Goal: Information Seeking & Learning: Learn about a topic

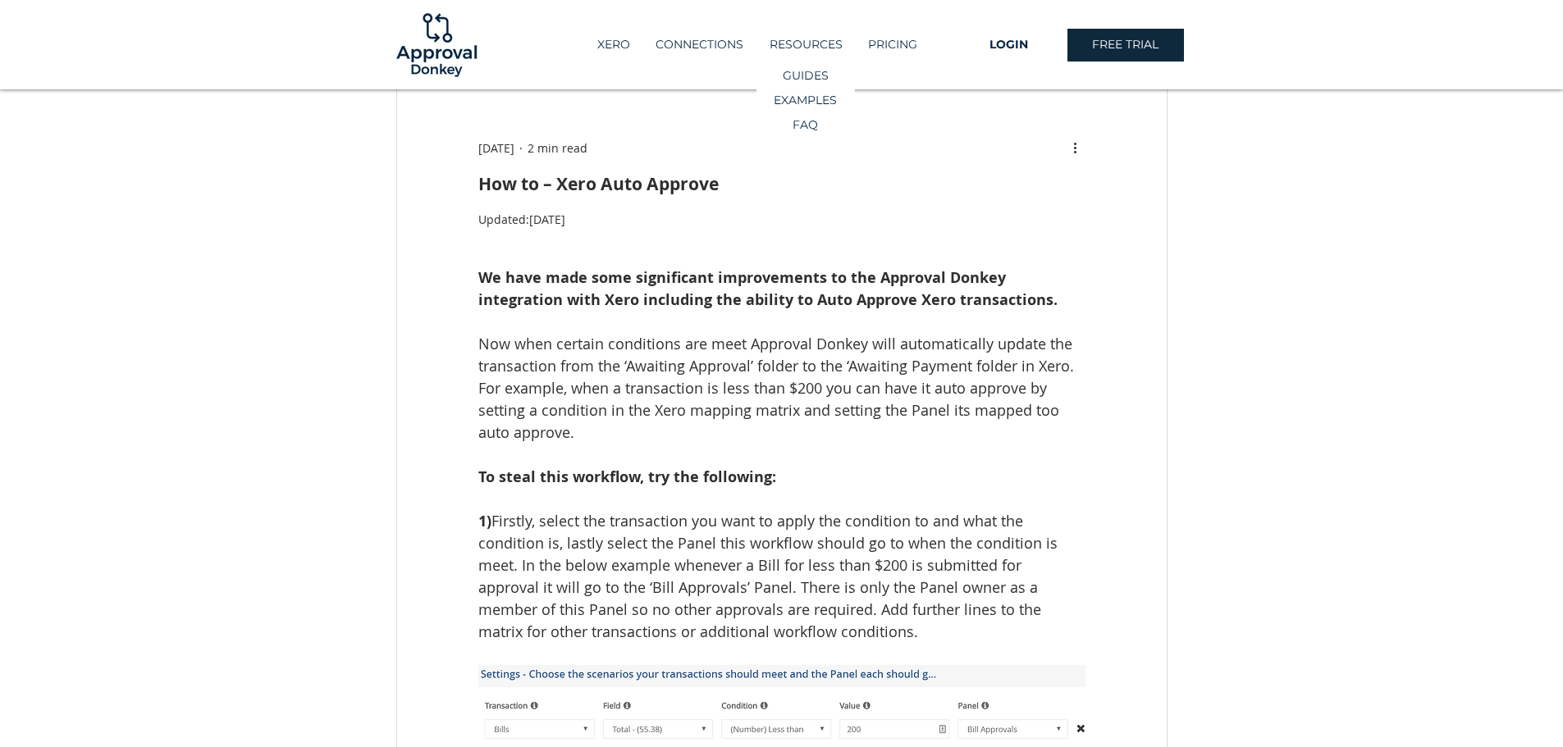
scroll to position [82, 0]
click at [609, 55] on p "XERO" at bounding box center [613, 44] width 49 height 27
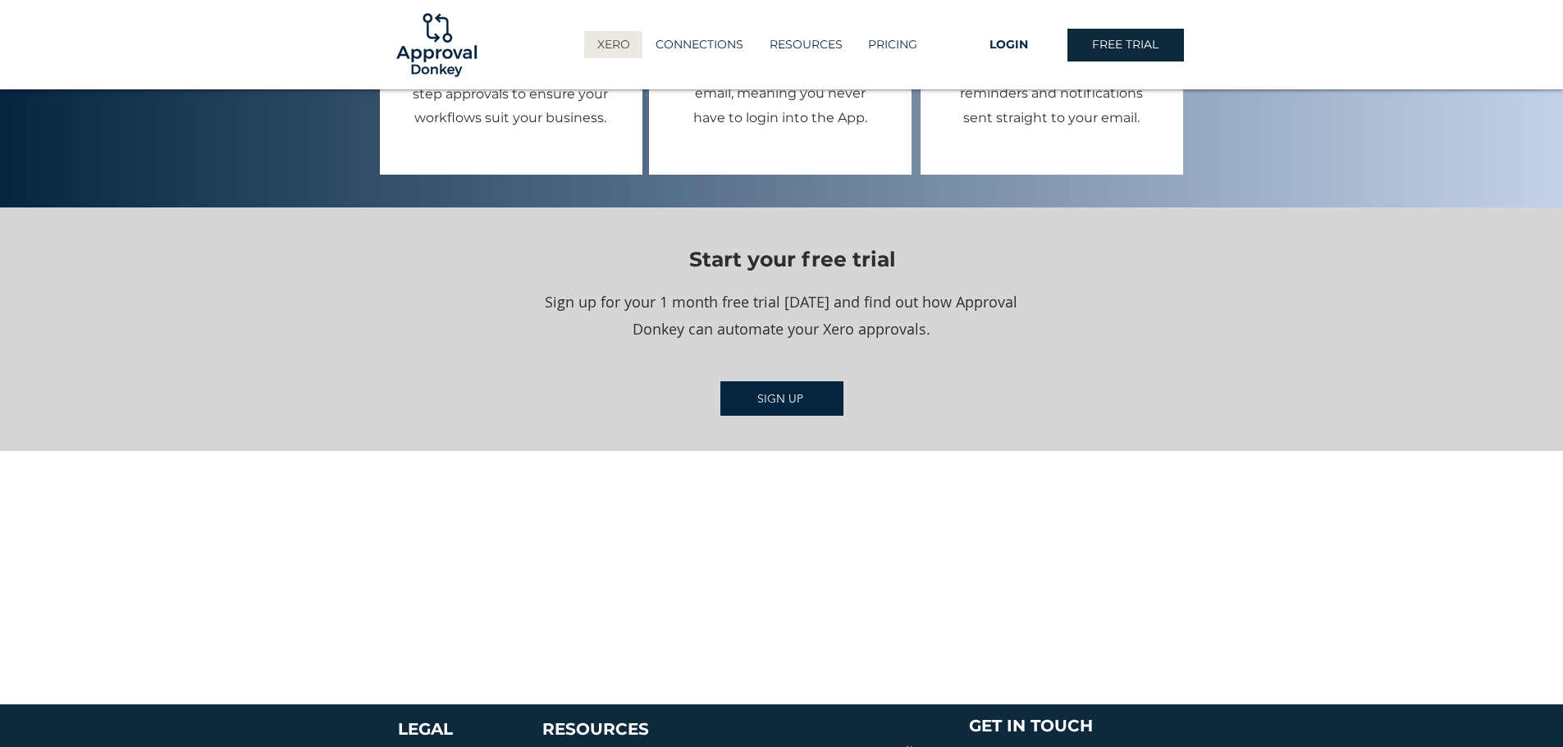
scroll to position [2051, 0]
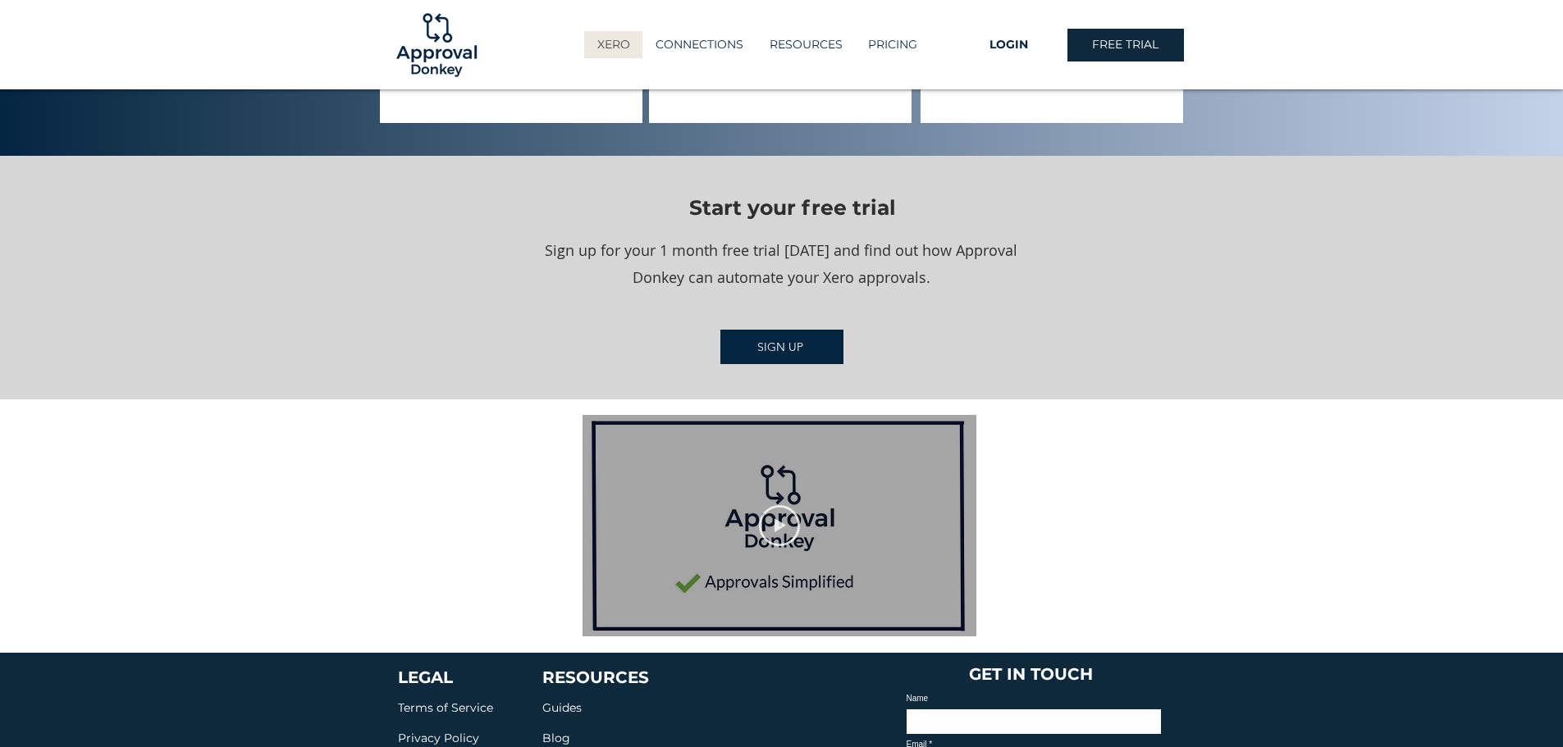
click at [775, 519] on icon "Play video" at bounding box center [779, 526] width 11 height 14
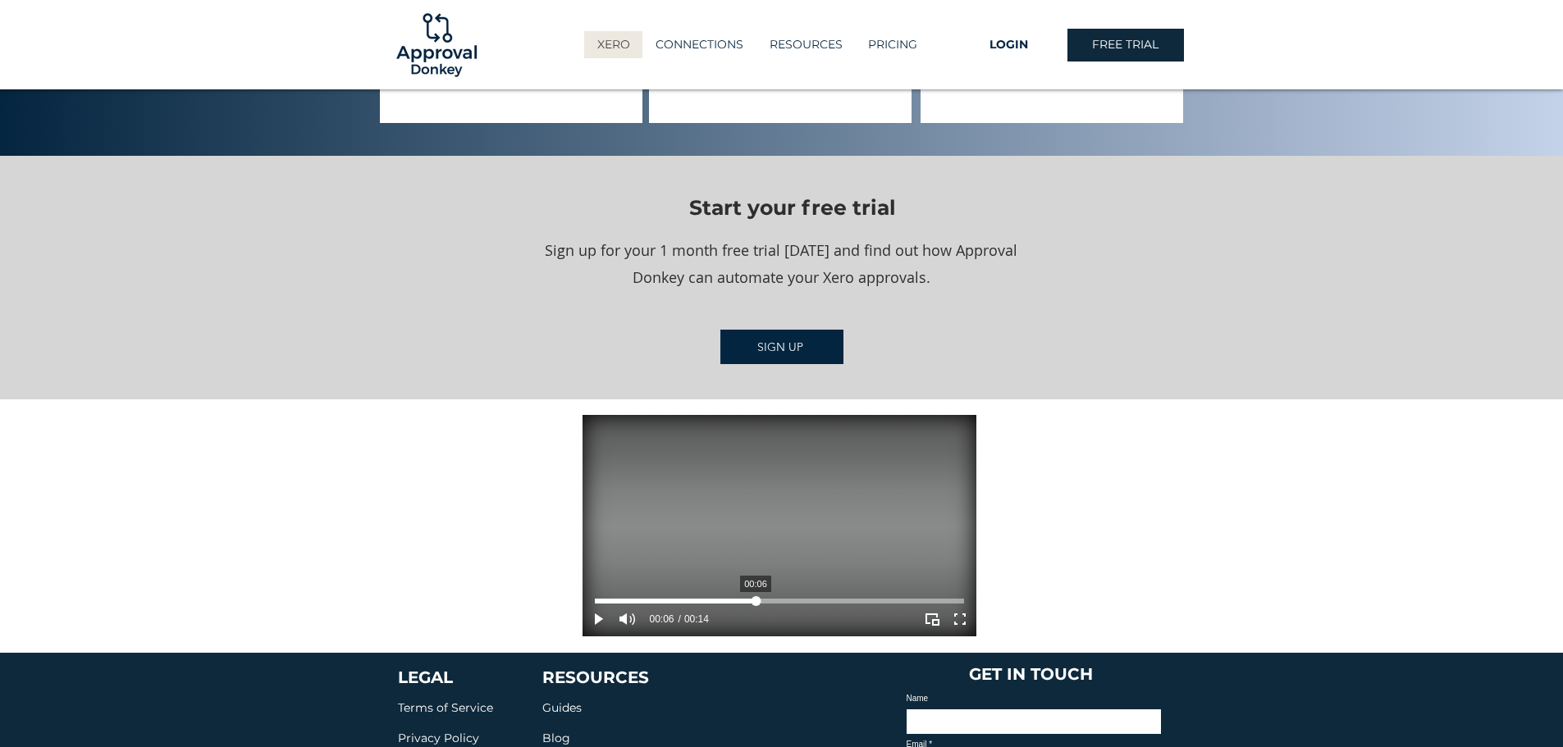
drag, startPoint x: 756, startPoint y: 576, endPoint x: 817, endPoint y: 580, distance: 61.7
click at [756, 599] on div "Your Video Title Video Player" at bounding box center [779, 601] width 369 height 5
drag, startPoint x: 817, startPoint y: 580, endPoint x: 834, endPoint y: 581, distance: 17.3
click at [819, 599] on div "Your Video Title Video Player" at bounding box center [779, 601] width 369 height 5
click at [852, 599] on div "Your Video Title Video Player" at bounding box center [779, 601] width 369 height 5
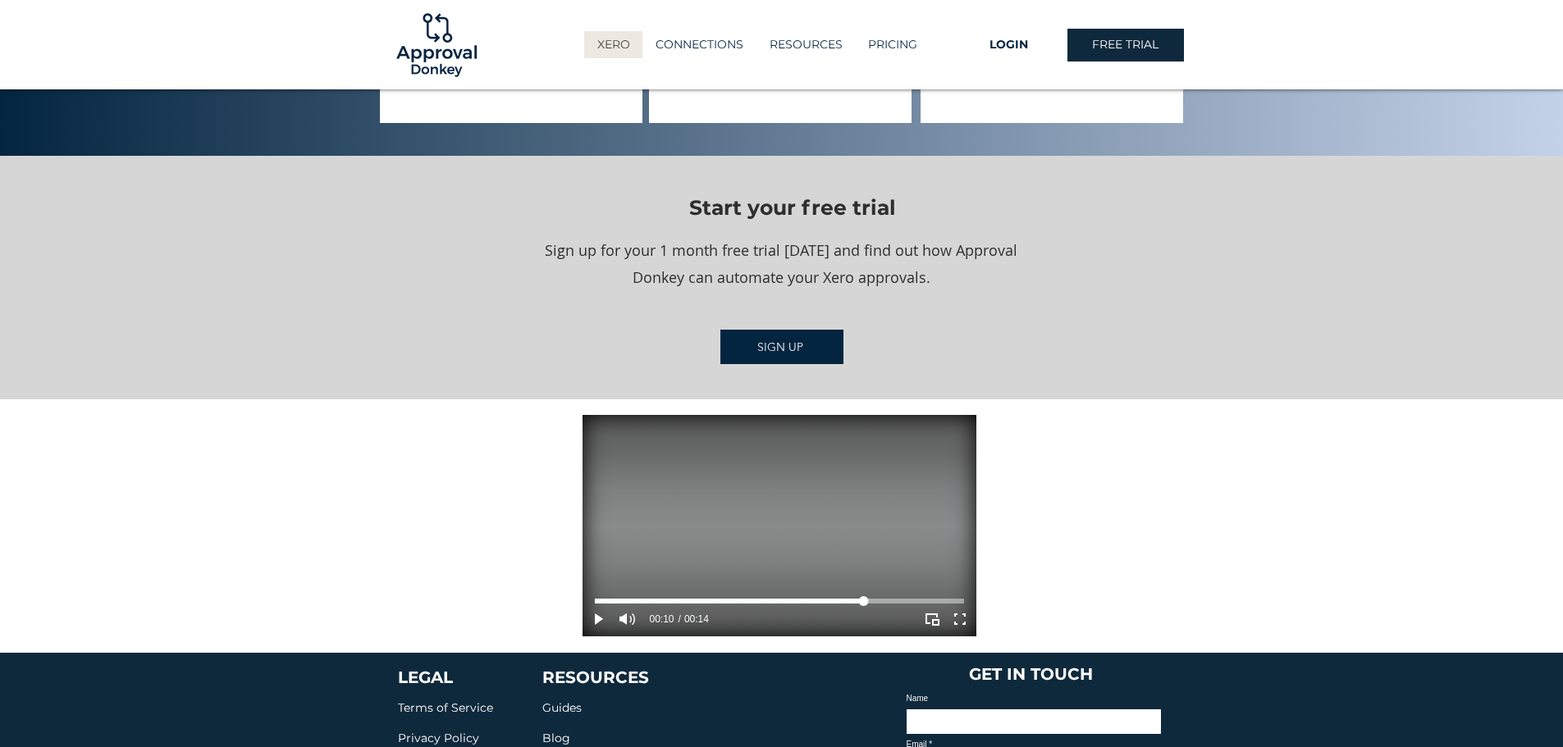
click at [863, 597] on div "Your Video Title Video Player" at bounding box center [863, 602] width 10 height 10
click at [906, 599] on div "Your Video Title Video Player" at bounding box center [779, 601] width 369 height 5
click at [935, 543] on video "Your Video Title Video Player" at bounding box center [780, 526] width 394 height 222
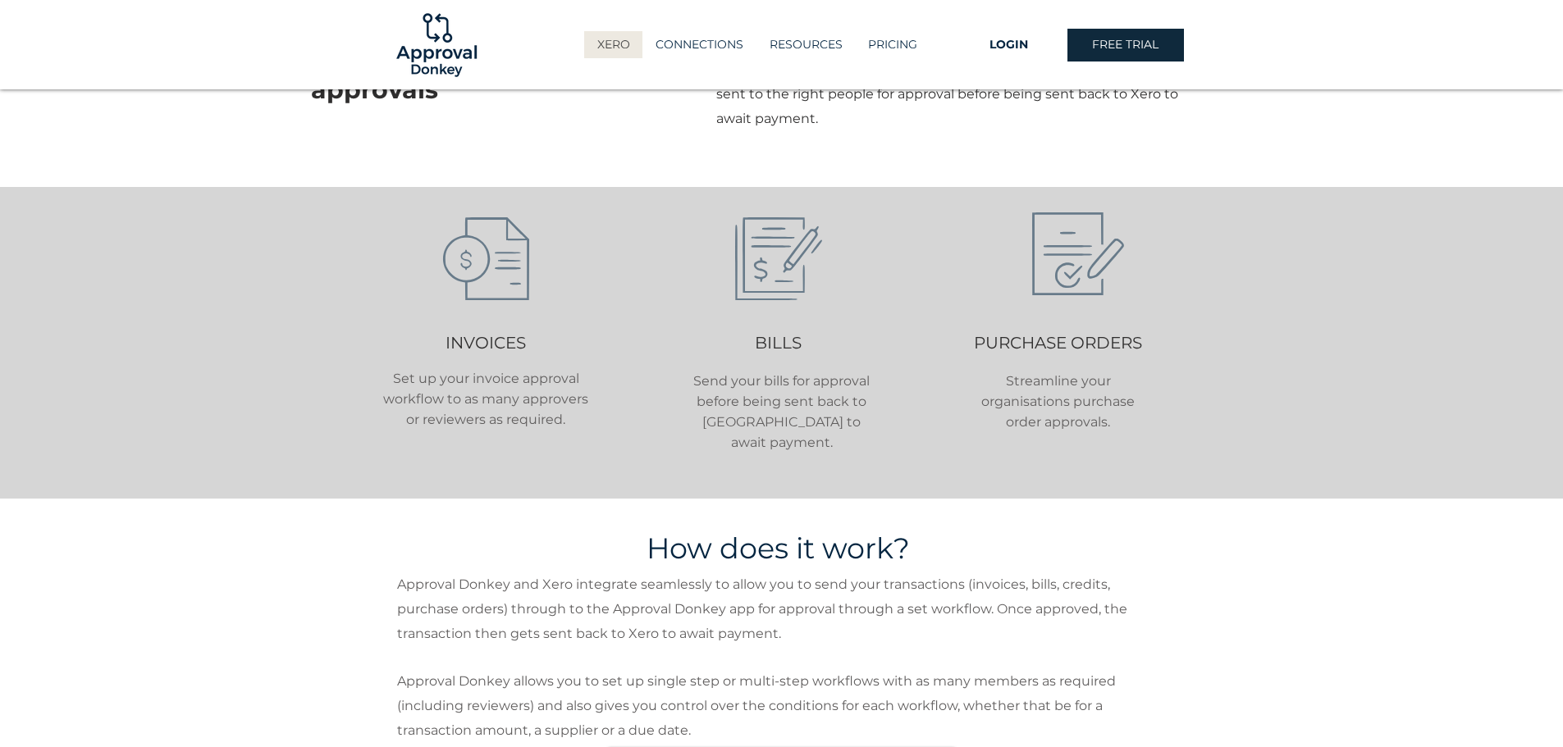
scroll to position [391, 0]
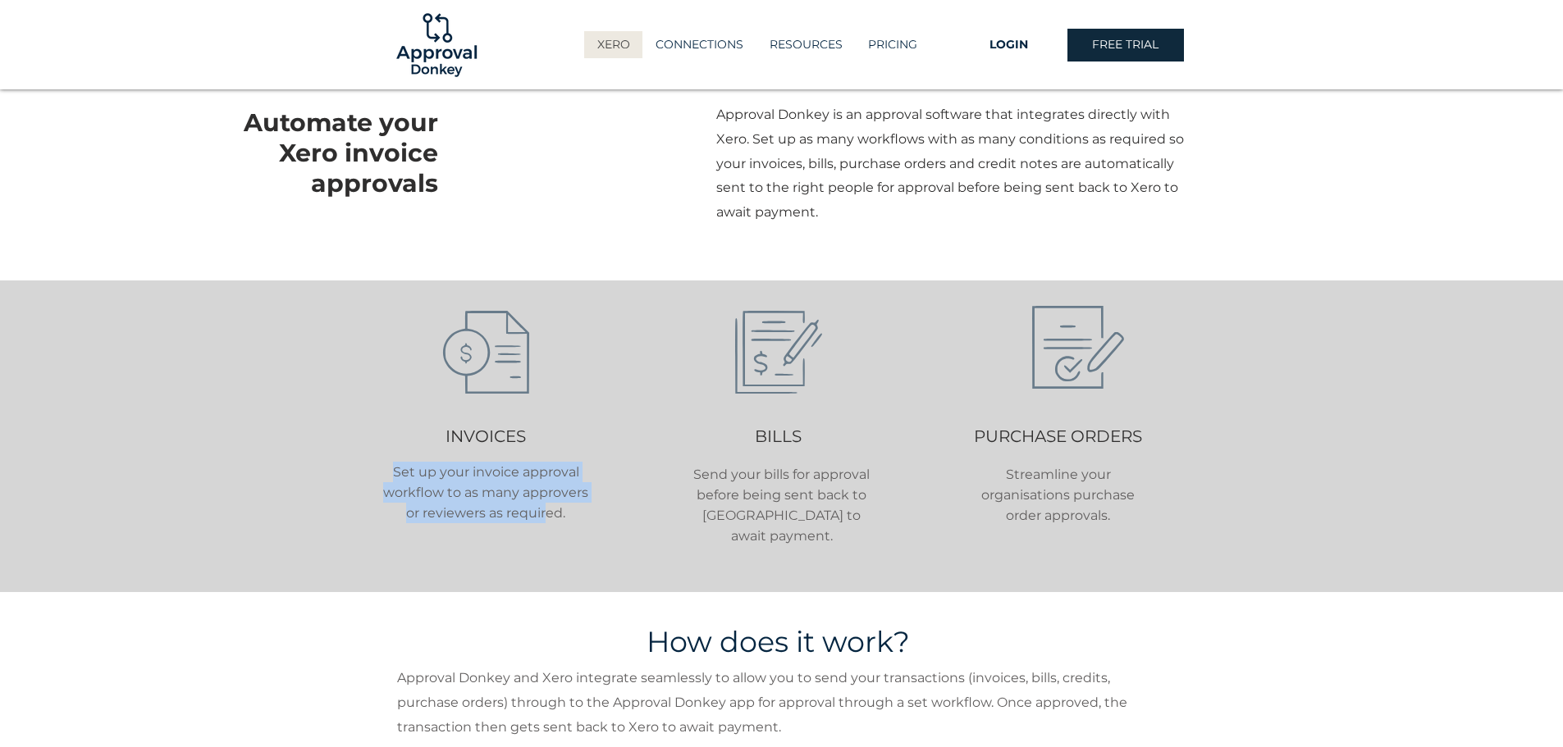
drag, startPoint x: 395, startPoint y: 465, endPoint x: 568, endPoint y: 505, distance: 176.7
click at [551, 508] on span "Set up your invoice approval workflow to as many approvers or reviewers as requ…" at bounding box center [485, 492] width 205 height 57
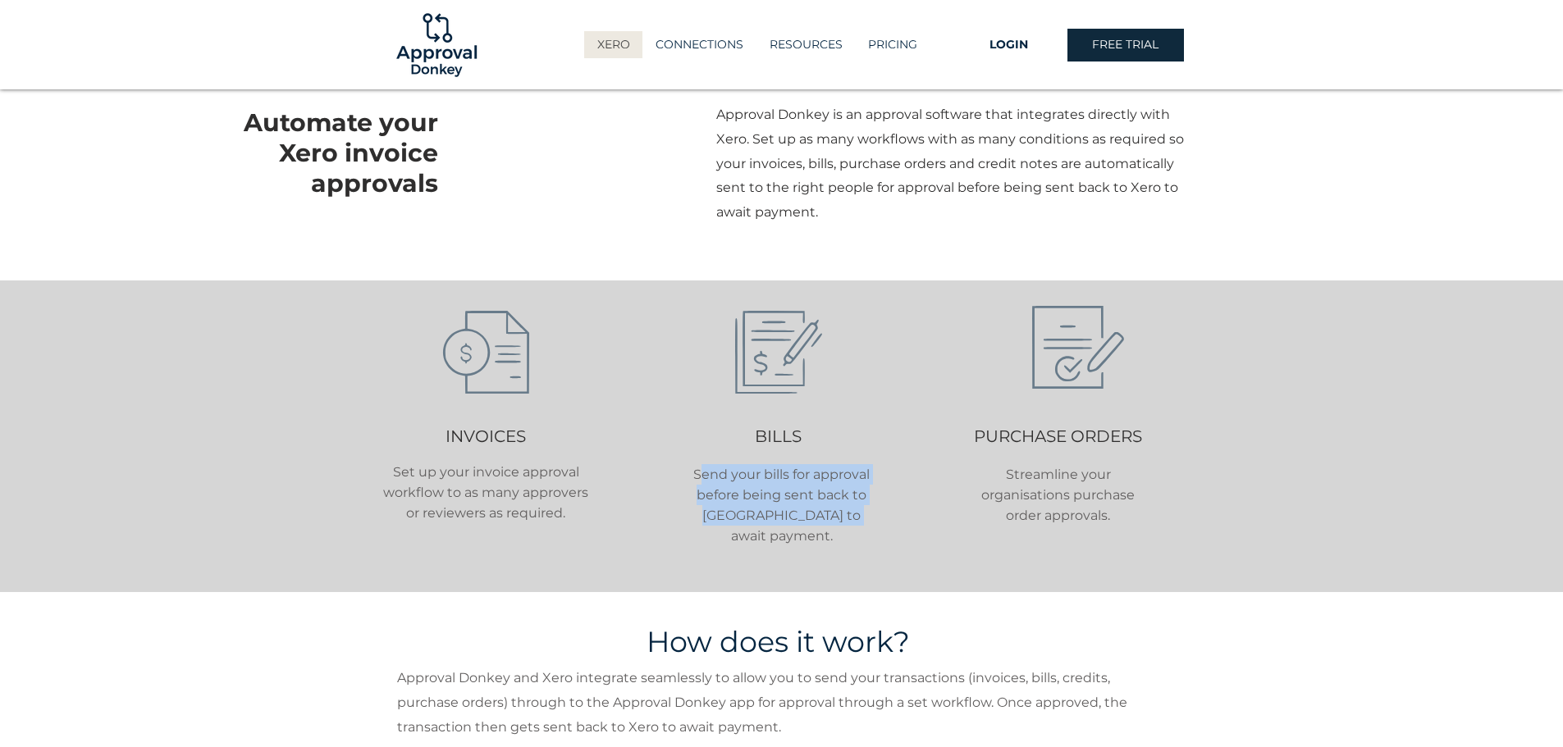
drag, startPoint x: 702, startPoint y: 470, endPoint x: 852, endPoint y: 516, distance: 157.0
click at [852, 516] on span "Send your bills for approval before being sent back to Xero to await payment." at bounding box center [781, 505] width 176 height 77
click at [862, 511] on p "Send your bills for approval before being sent back to Xero to await payment." at bounding box center [781, 505] width 185 height 82
drag, startPoint x: 866, startPoint y: 501, endPoint x: 777, endPoint y: 501, distance: 89.4
click at [777, 501] on p "Send your bills for approval before being sent back to Xero to await payment." at bounding box center [781, 505] width 185 height 82
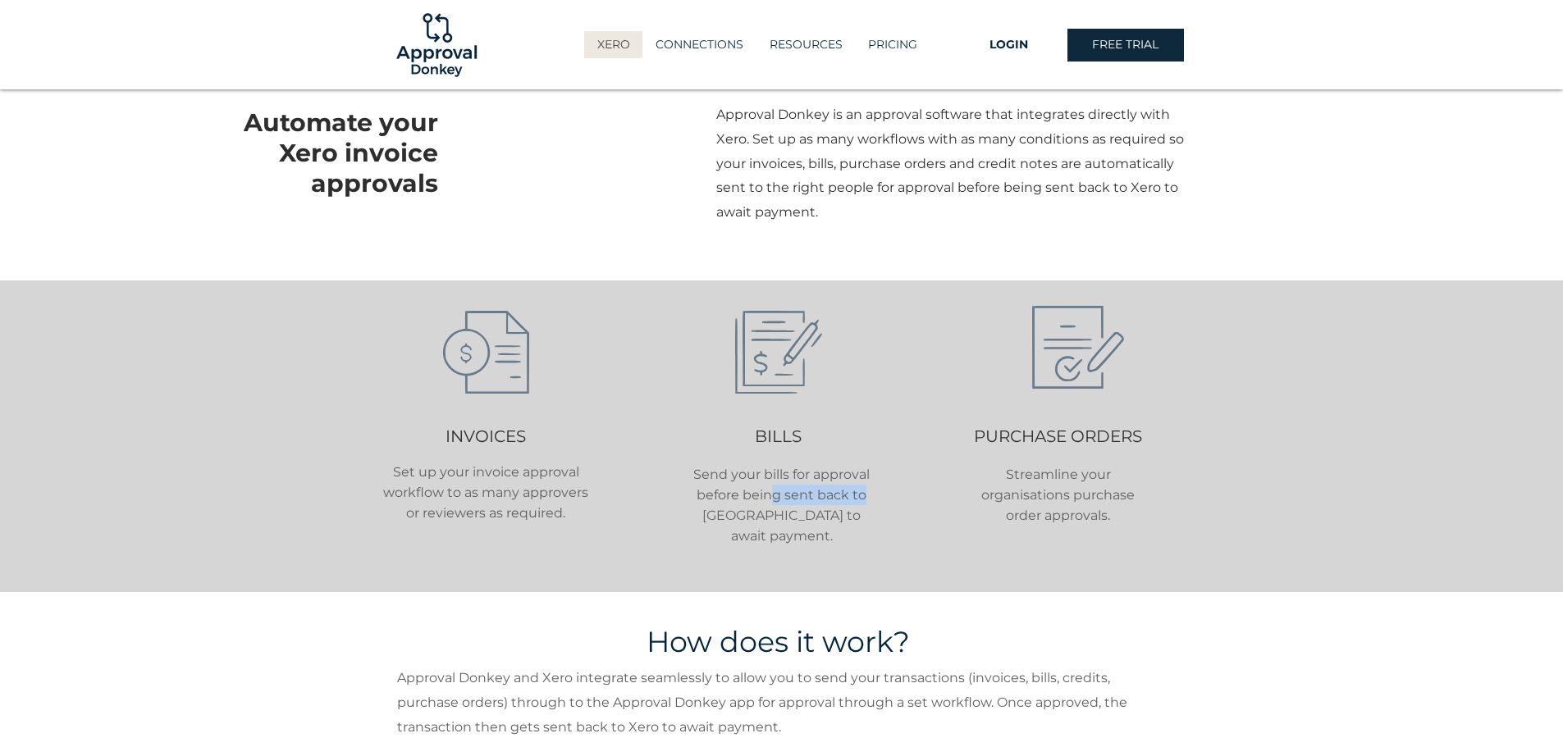
click at [777, 501] on span "Send your bills for approval before being sent back to Xero to await payment." at bounding box center [781, 505] width 176 height 77
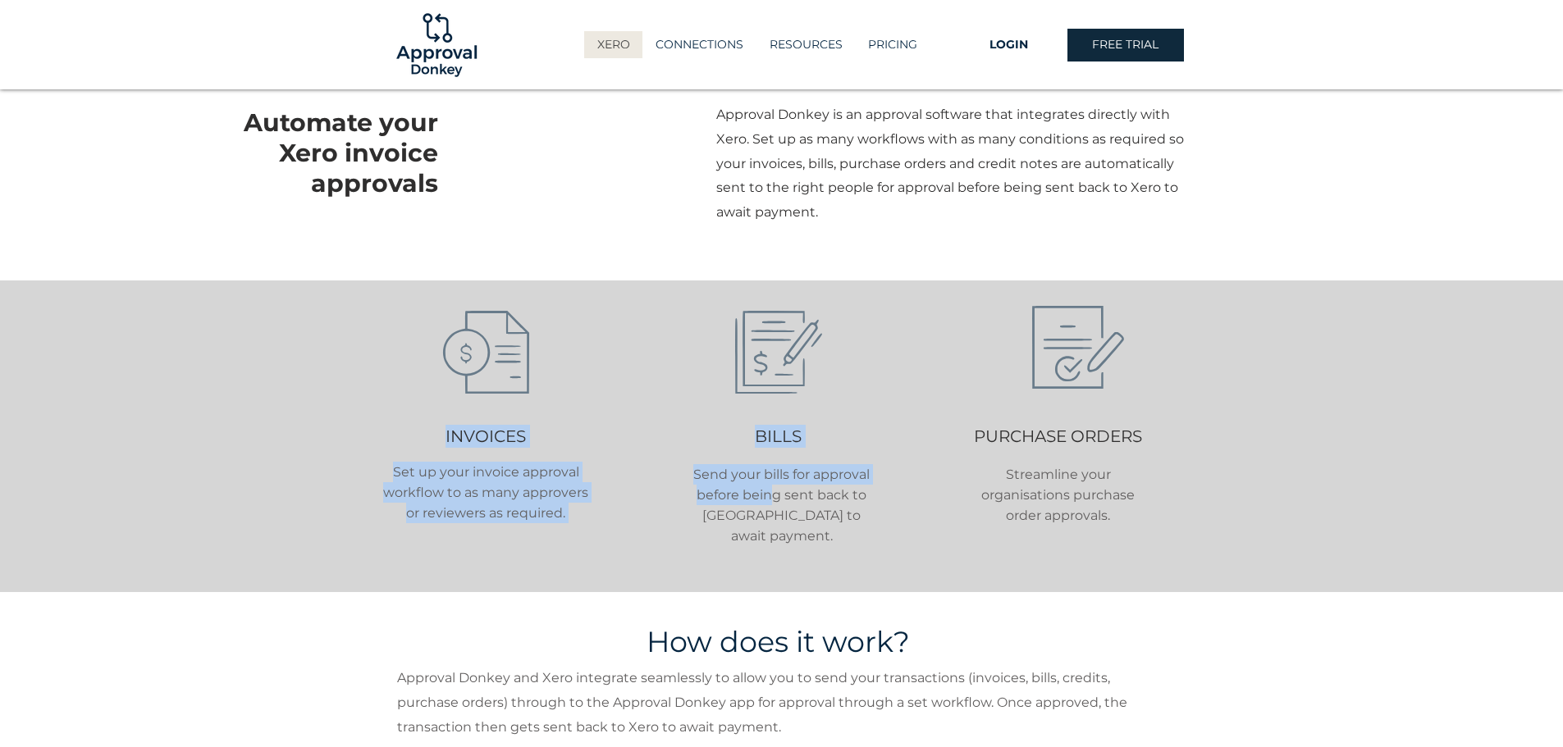
drag, startPoint x: 716, startPoint y: 496, endPoint x: 779, endPoint y: 501, distance: 63.4
click at [778, 503] on div "INVOICES Set up your invoice approval workflow to as many approvers or reviewer…" at bounding box center [781, 437] width 1563 height 312
click at [784, 500] on span "Send your bills for approval before being sent back to Xero to await payment." at bounding box center [781, 505] width 176 height 77
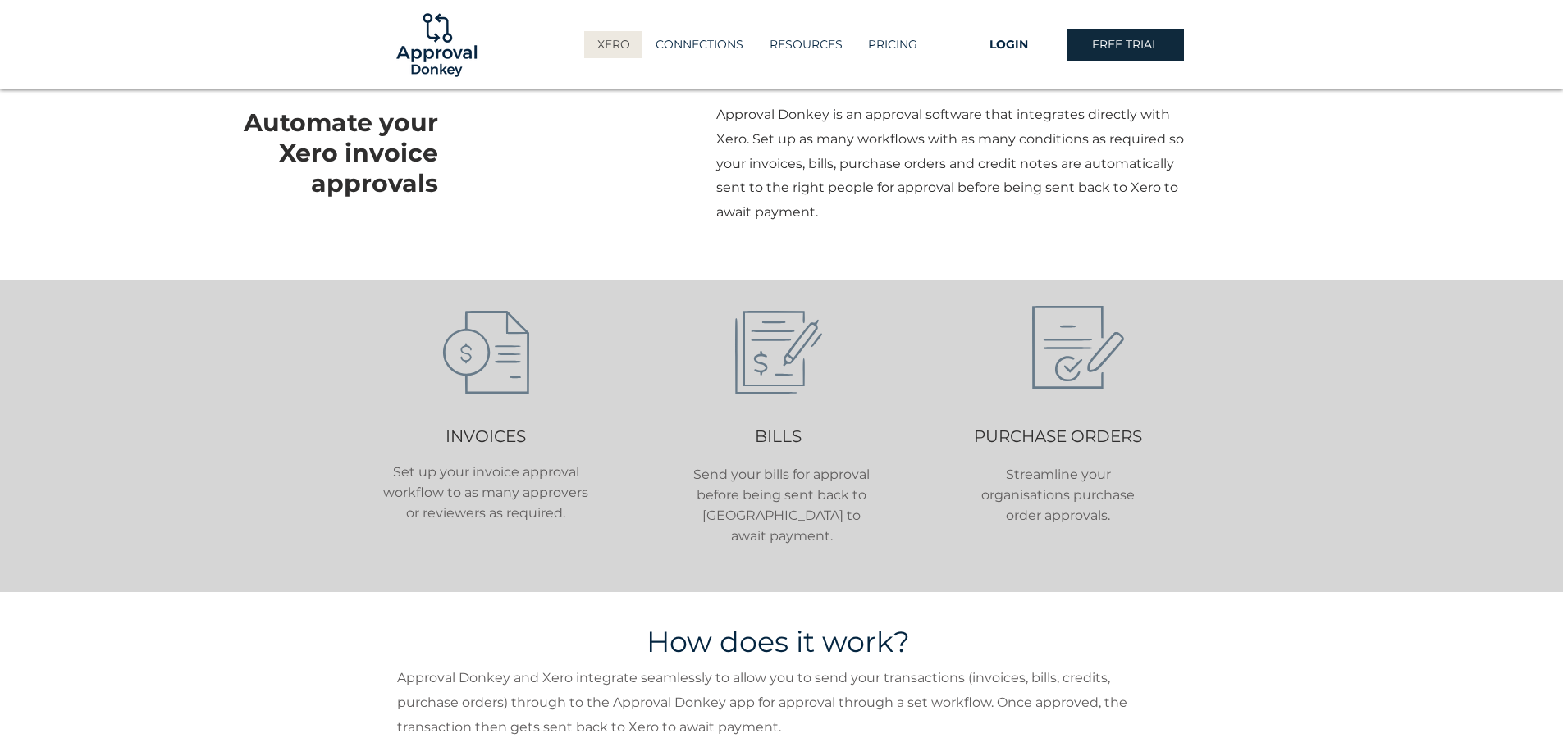
click at [811, 496] on span "Send your bills for approval before being sent back to Xero to await payment." at bounding box center [781, 505] width 176 height 77
drag, startPoint x: 715, startPoint y: 515, endPoint x: 810, endPoint y: 519, distance: 94.4
click at [810, 519] on span "Send your bills for approval before being sent back to Xero to await payment." at bounding box center [781, 505] width 176 height 77
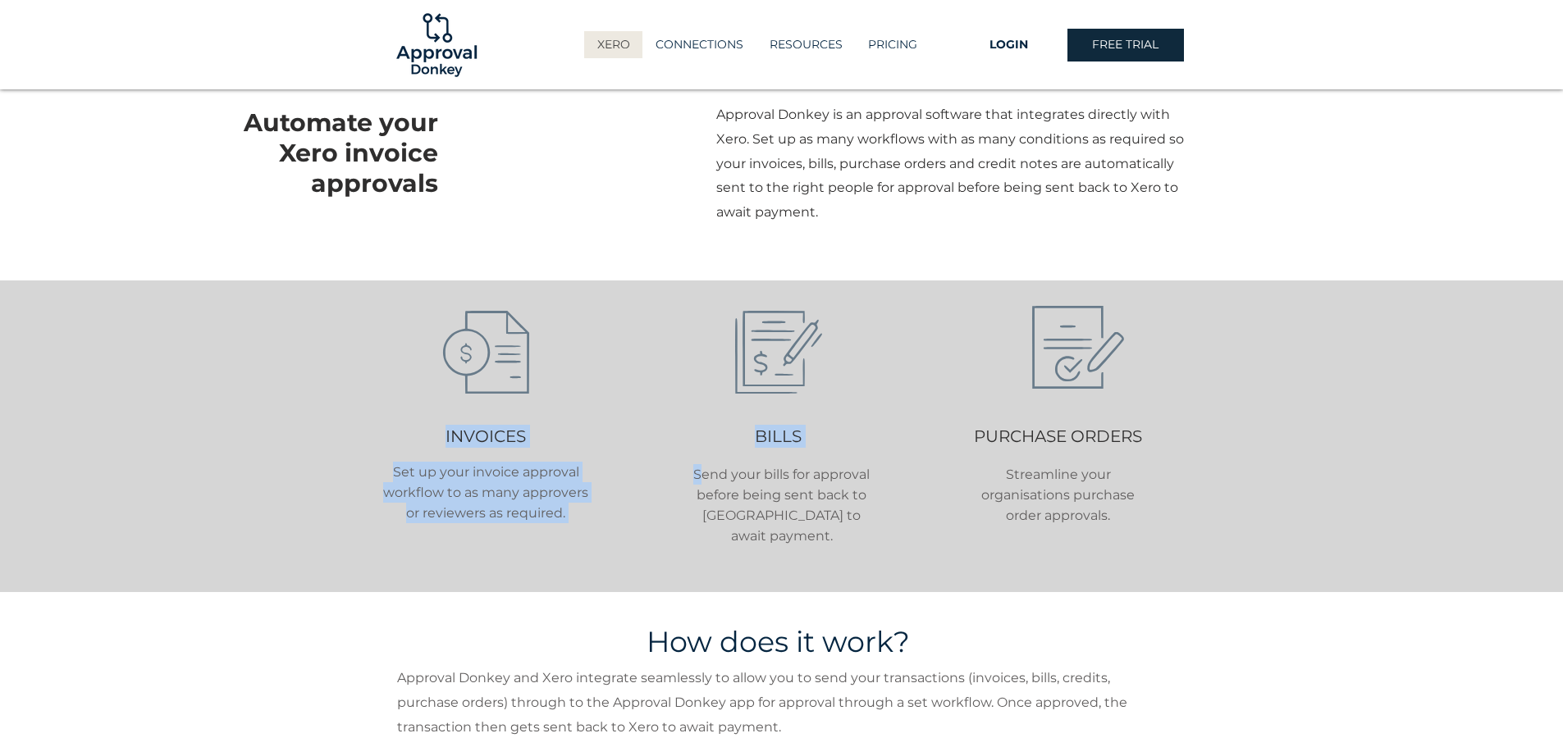
drag, startPoint x: 703, startPoint y: 471, endPoint x: 858, endPoint y: 528, distance: 165.1
click at [858, 528] on div "INVOICES Set up your invoice approval workflow to as many approvers or reviewer…" at bounding box center [781, 437] width 1563 height 312
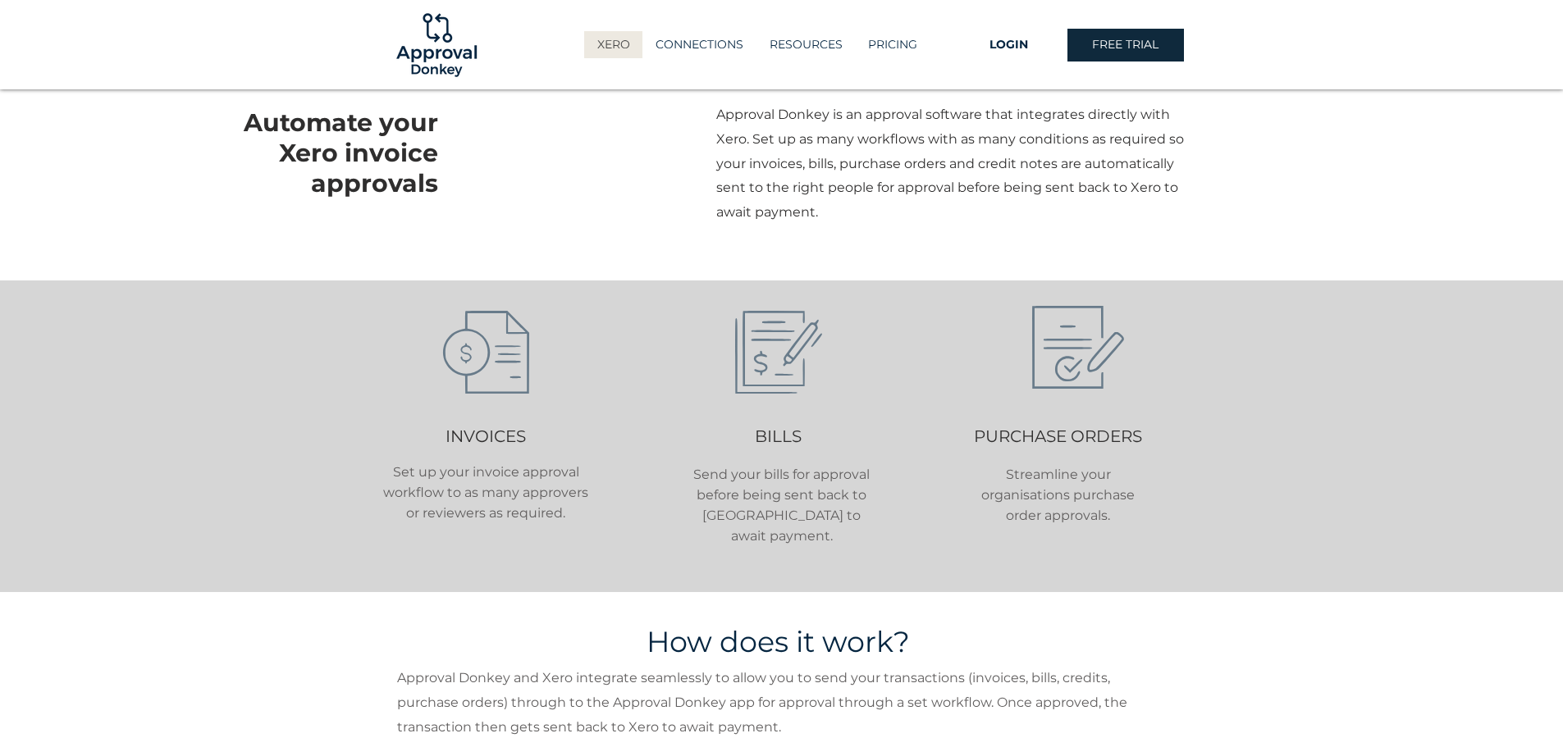
drag, startPoint x: 874, startPoint y: 523, endPoint x: 948, endPoint y: 507, distance: 76.3
click at [875, 523] on div "INVOICES Set up your invoice approval workflow to as many approvers or reviewer…" at bounding box center [781, 437] width 1563 height 312
click at [1038, 478] on span "Streamline your organisations purchase order approvals." at bounding box center [1057, 495] width 153 height 57
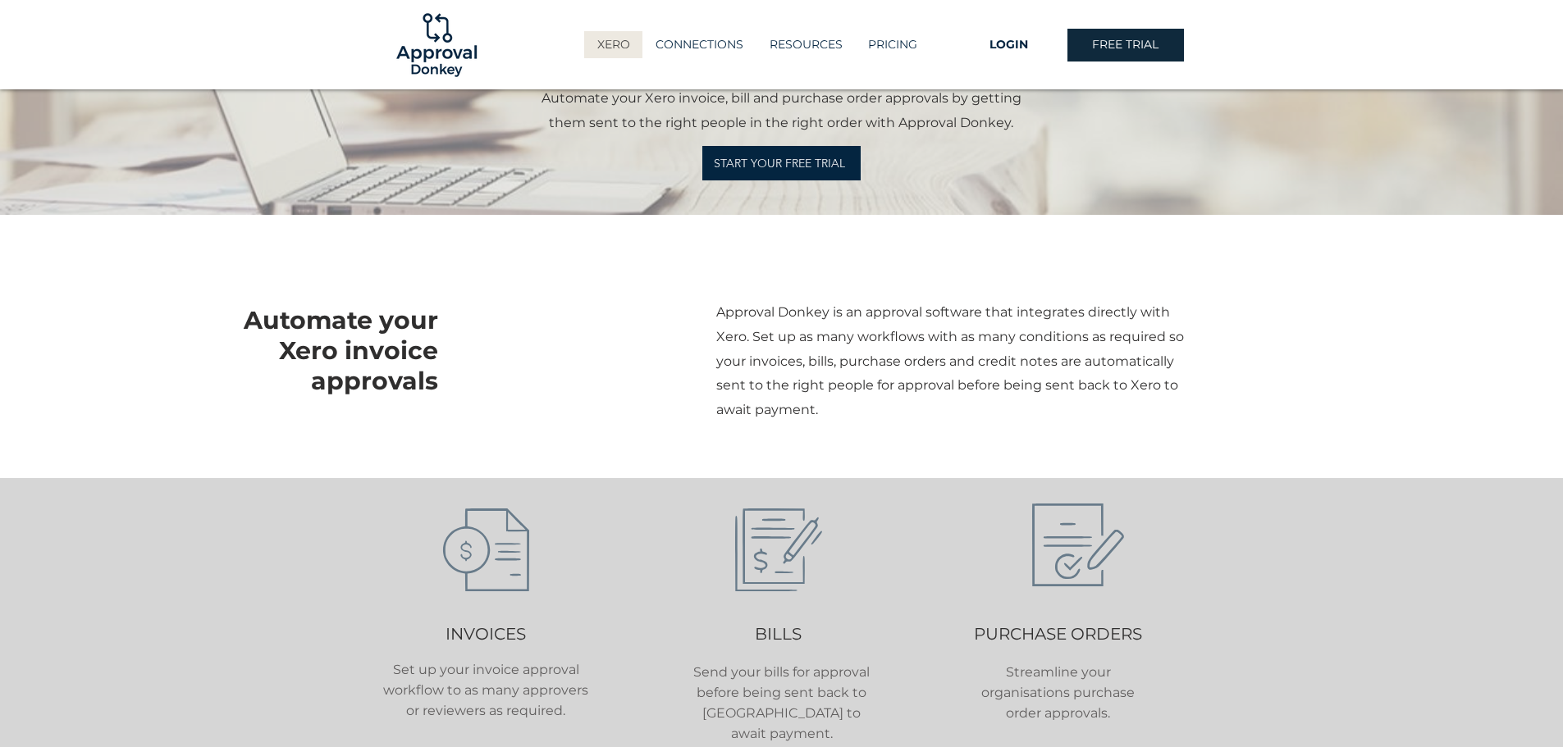
scroll to position [0, 0]
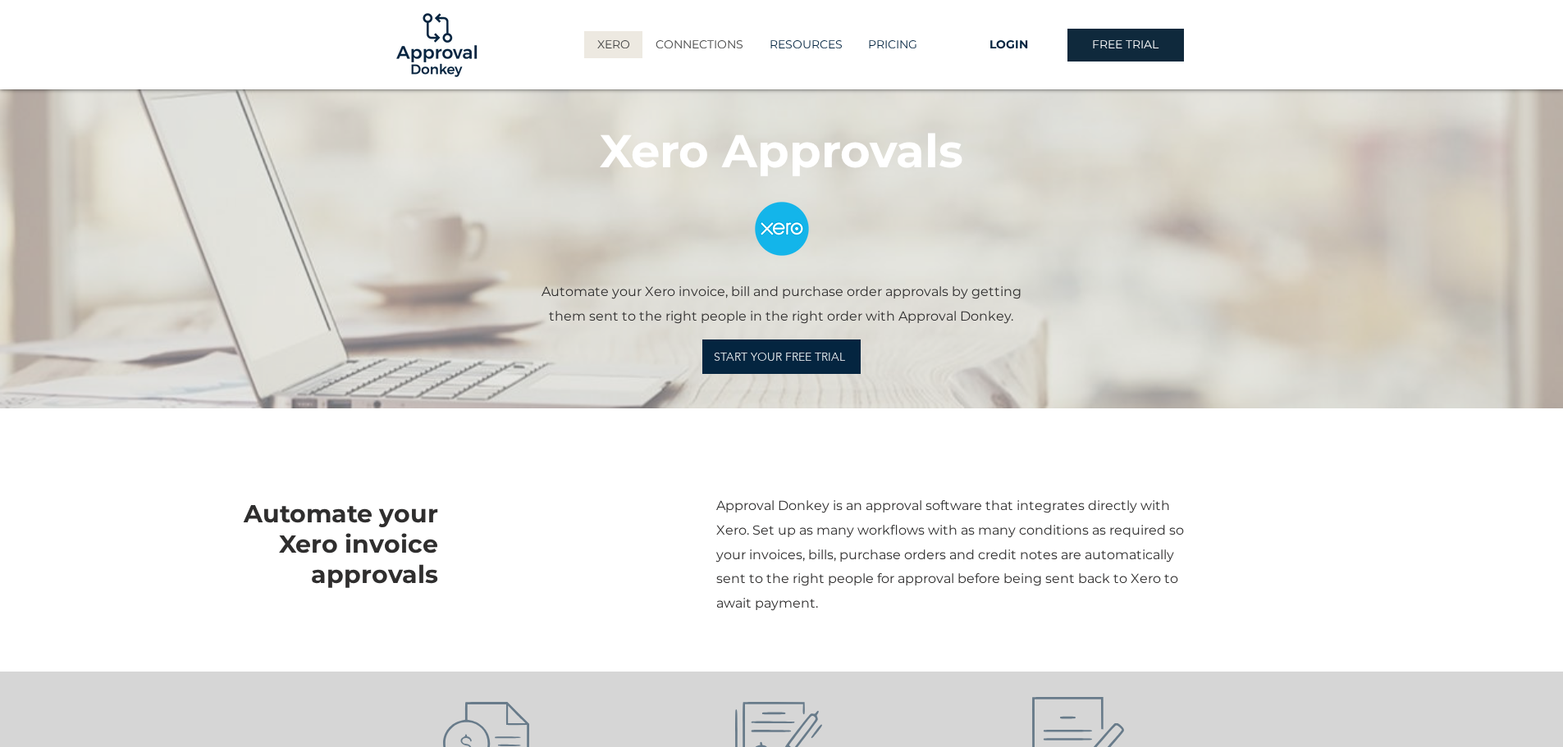
click at [702, 48] on p "CONNECTIONS" at bounding box center [699, 44] width 104 height 27
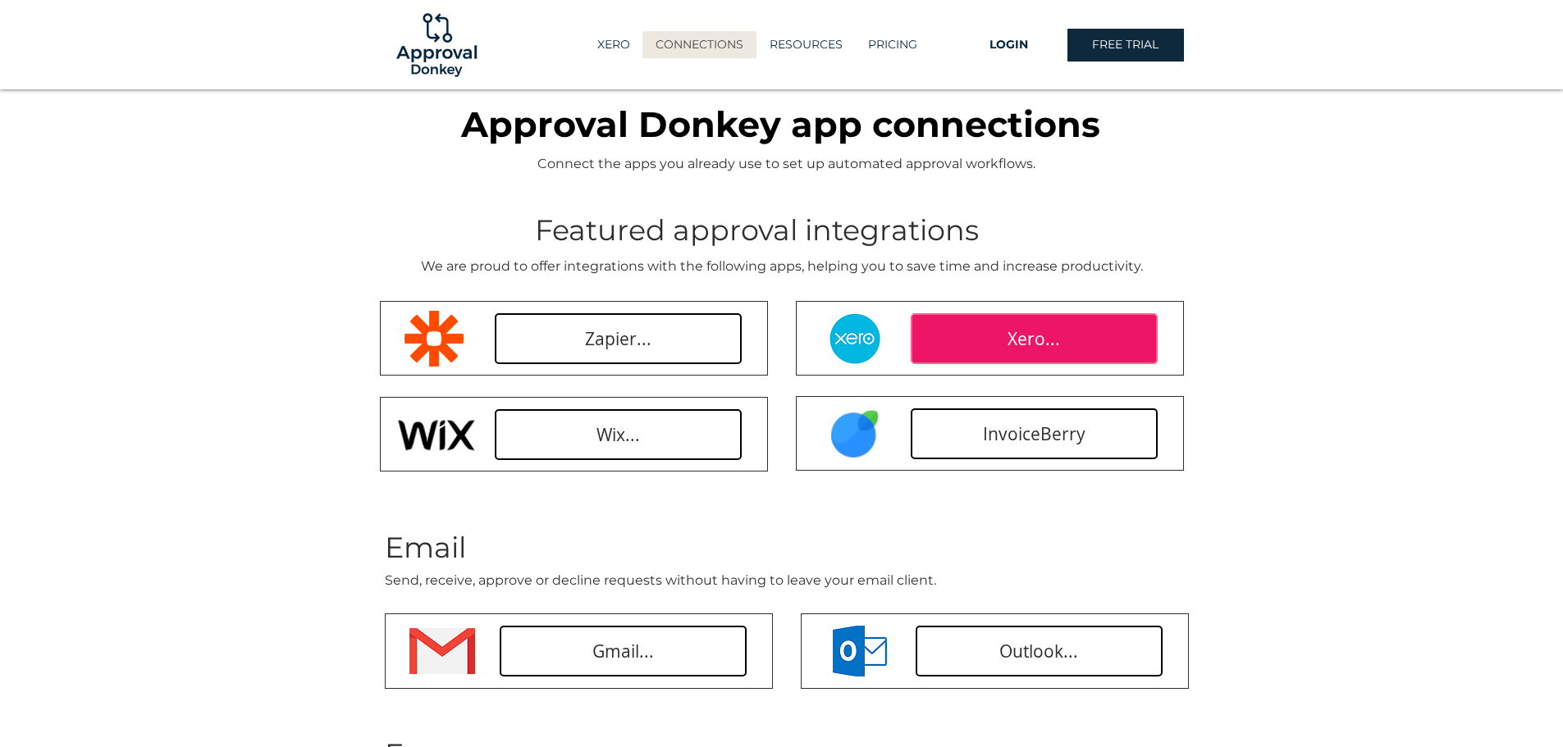
click at [1033, 314] on link "Xero..." at bounding box center [1034, 338] width 247 height 51
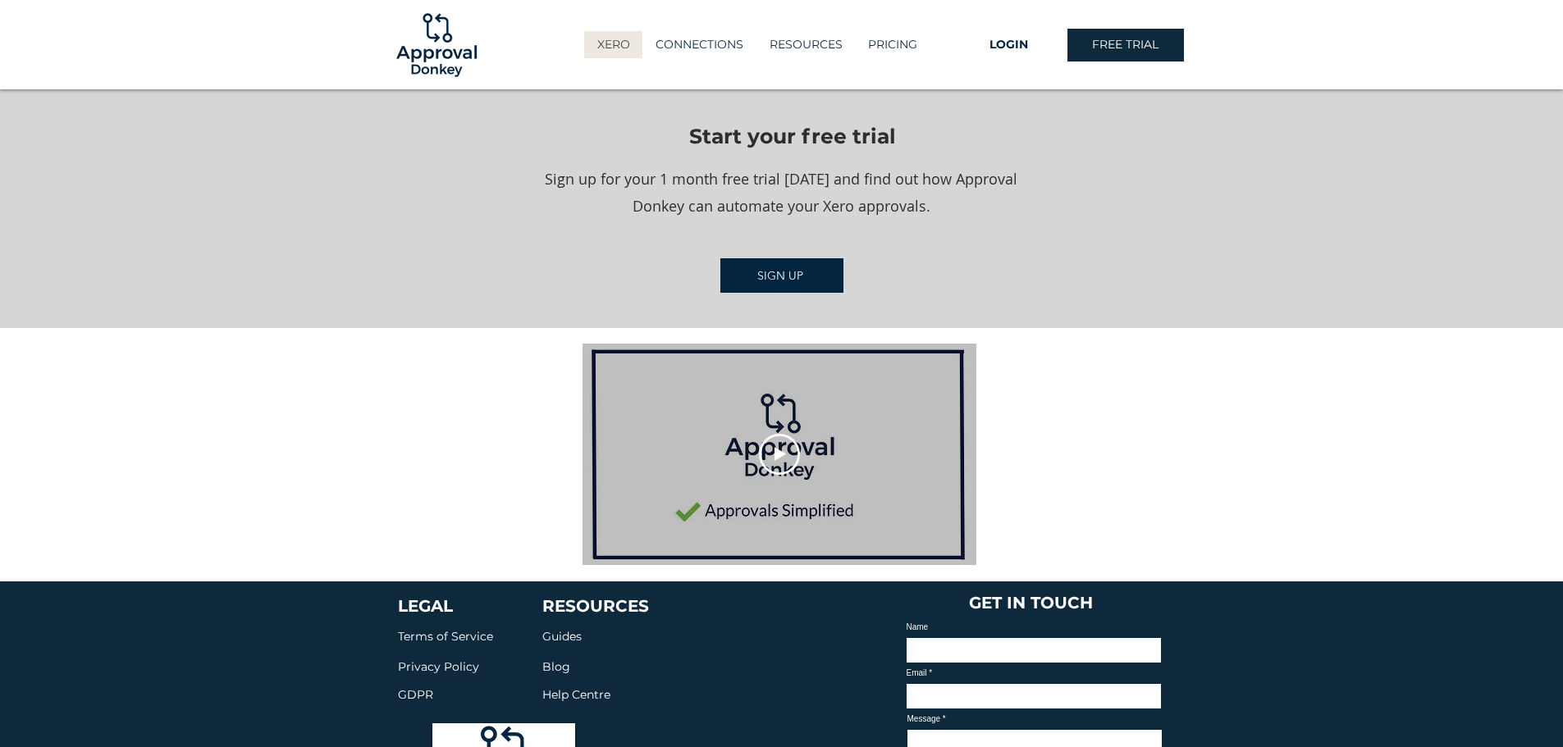
scroll to position [2279, 0]
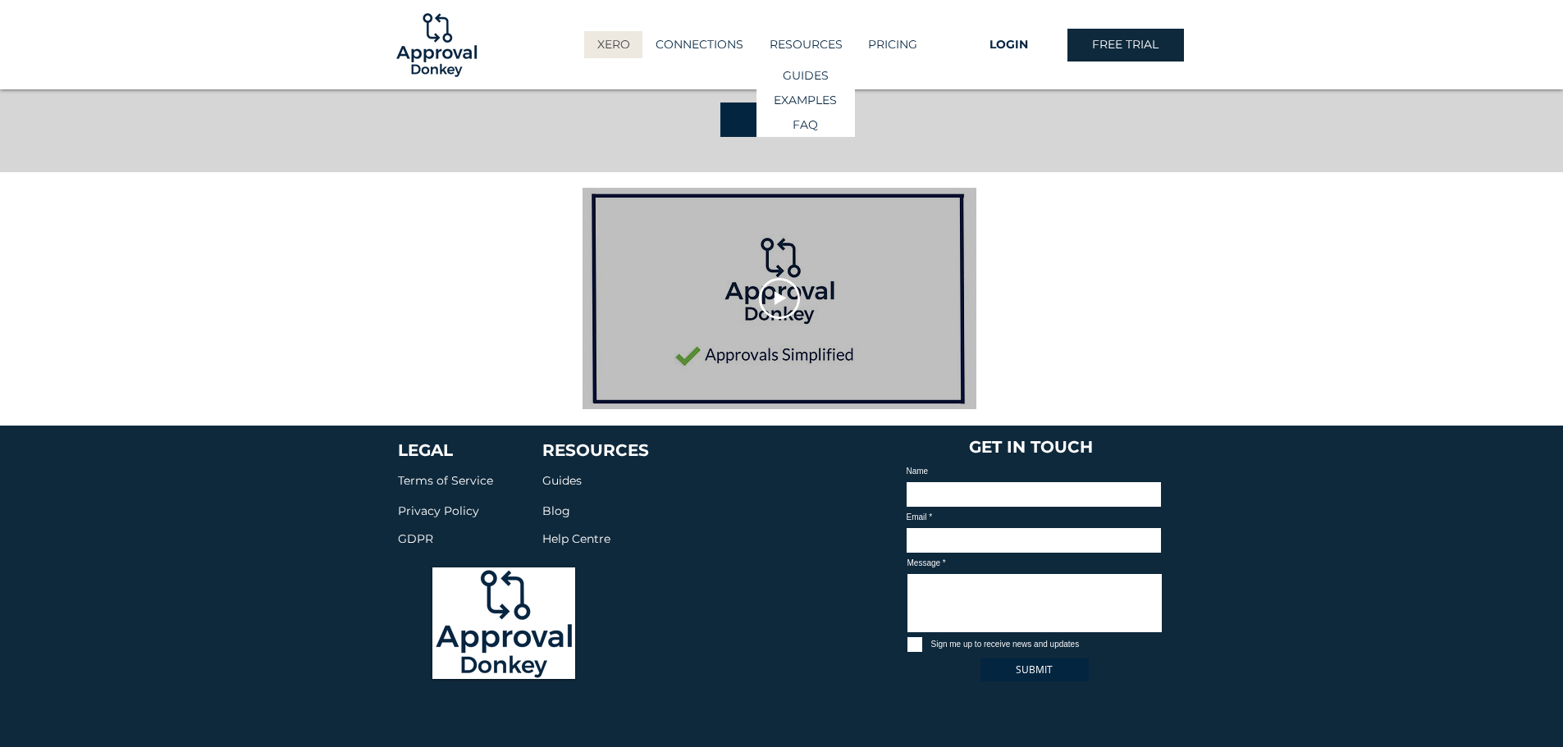
click at [833, 40] on p "RESOURCES" at bounding box center [805, 44] width 89 height 27
click at [868, 40] on p "PRICING" at bounding box center [893, 44] width 66 height 27
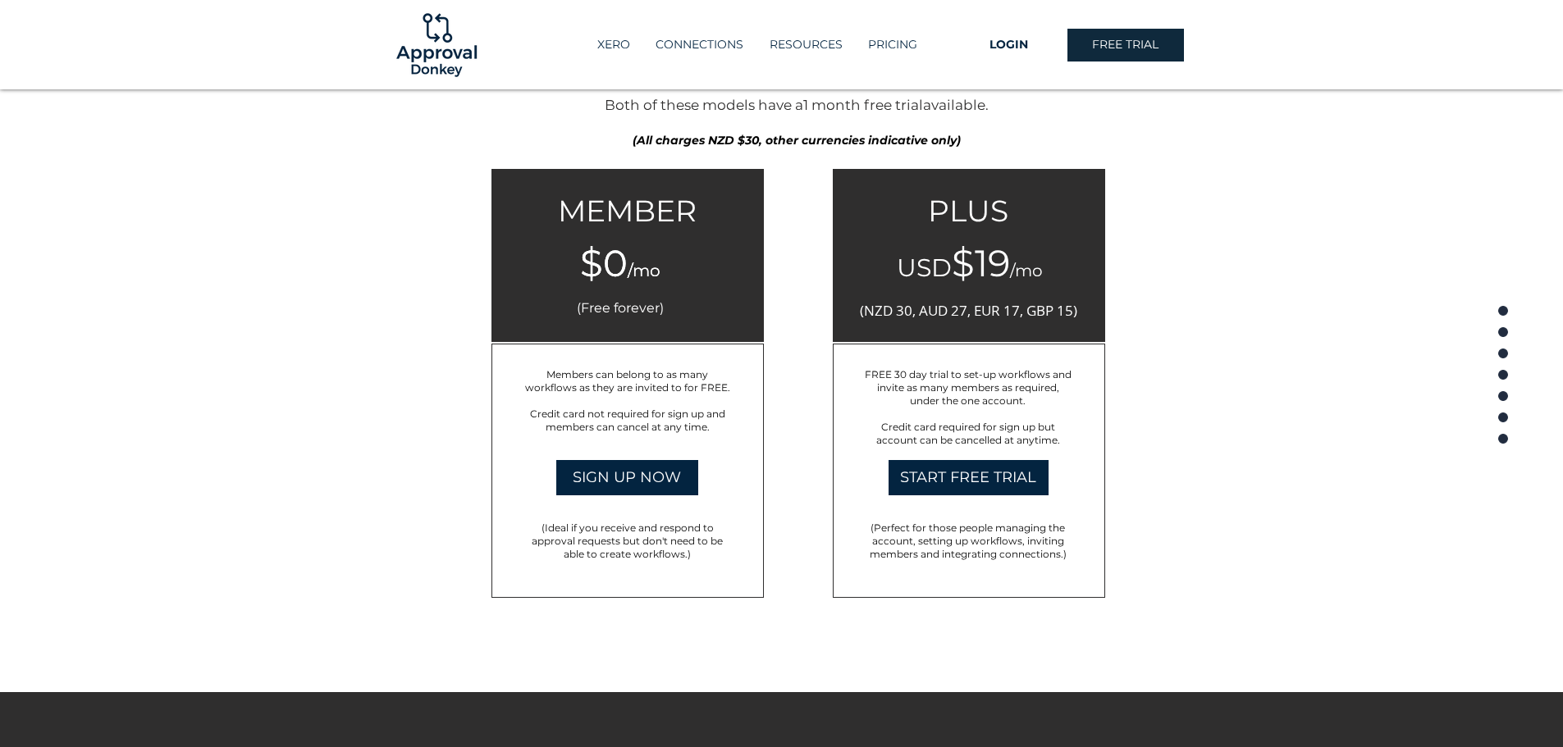
scroll to position [2562, 0]
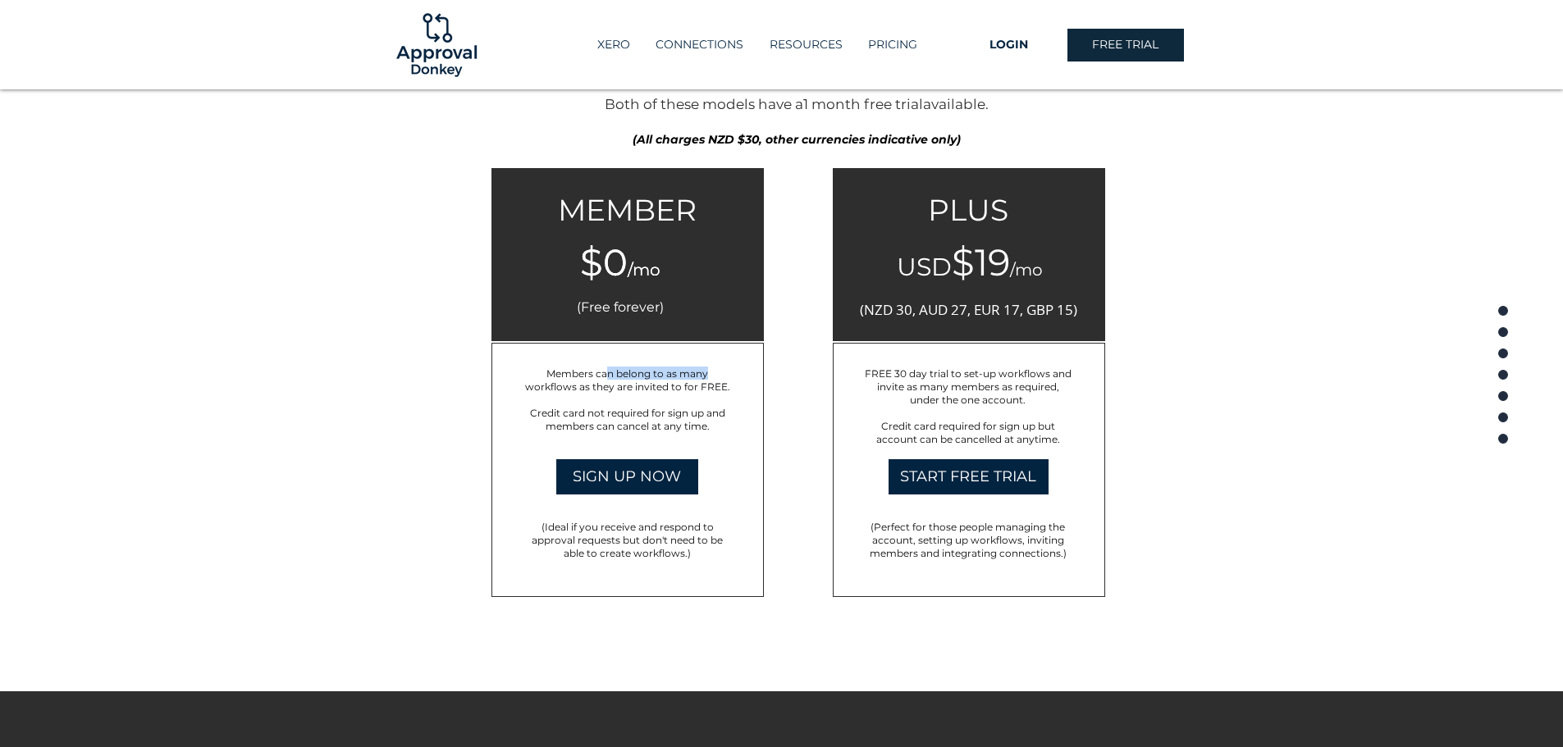
drag, startPoint x: 607, startPoint y: 374, endPoint x: 706, endPoint y: 370, distance: 99.4
click at [706, 370] on span "Members can belong to as many workflows as they are invited to for FREE." at bounding box center [627, 380] width 205 height 25
drag, startPoint x: 581, startPoint y: 371, endPoint x: 536, endPoint y: 404, distance: 55.8
click at [523, 406] on div "Members can belong to as many workflows as they are invited to for FREE. ​ Cred…" at bounding box center [628, 400] width 212 height 66
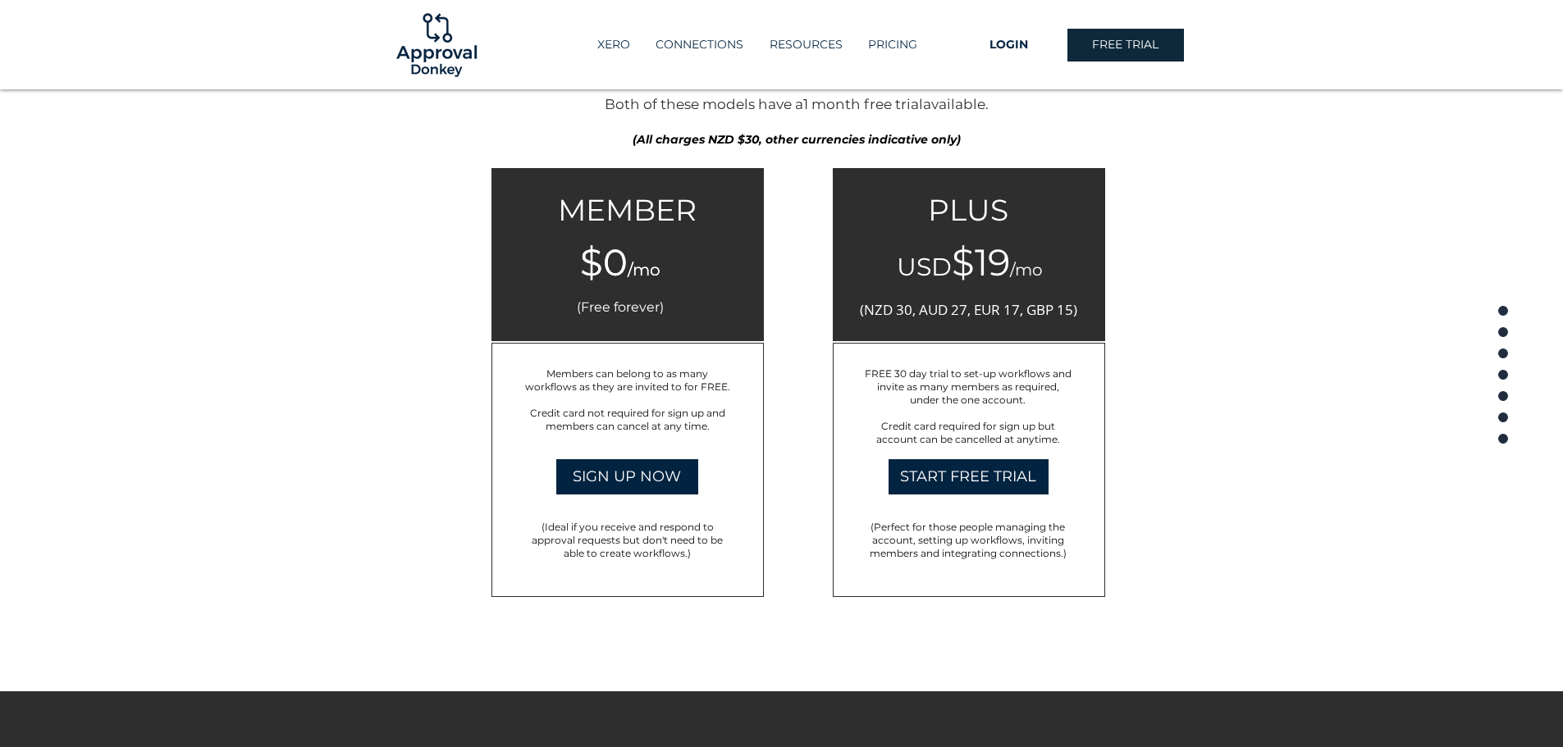
click at [599, 413] on span "Credit card not required for sign up and members can cancel at any time." at bounding box center [627, 419] width 195 height 25
drag, startPoint x: 560, startPoint y: 428, endPoint x: 672, endPoint y: 431, distance: 112.4
click at [669, 431] on span "Credit card not required for sign up and members can cancel at any time." at bounding box center [627, 419] width 195 height 25
drag, startPoint x: 688, startPoint y: 435, endPoint x: 720, endPoint y: 435, distance: 32.8
click at [688, 435] on div at bounding box center [627, 470] width 272 height 254
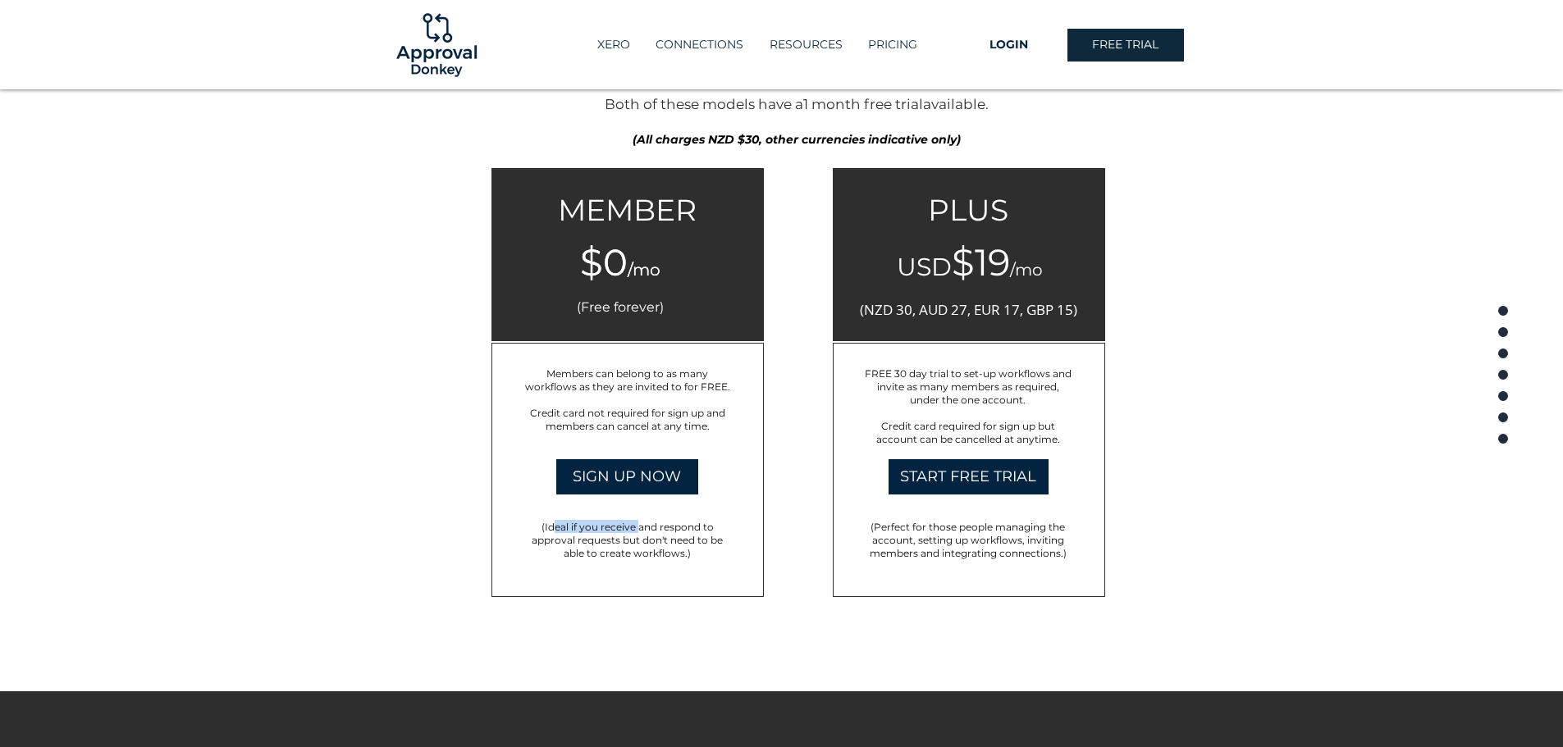
drag, startPoint x: 551, startPoint y: 528, endPoint x: 641, endPoint y: 526, distance: 89.4
click at [641, 526] on span "(Ideal if you receive and respond to approval requests but don't need to be abl…" at bounding box center [627, 540] width 191 height 39
click at [642, 526] on span "(Ideal if you receive and respond to approval requests but don't need to be abl…" at bounding box center [627, 540] width 191 height 39
drag, startPoint x: 560, startPoint y: 548, endPoint x: 619, endPoint y: 537, distance: 59.2
click at [612, 541] on p "(Ideal if you receive and respond to approval requests but don't need to be abl…" at bounding box center [628, 539] width 212 height 39
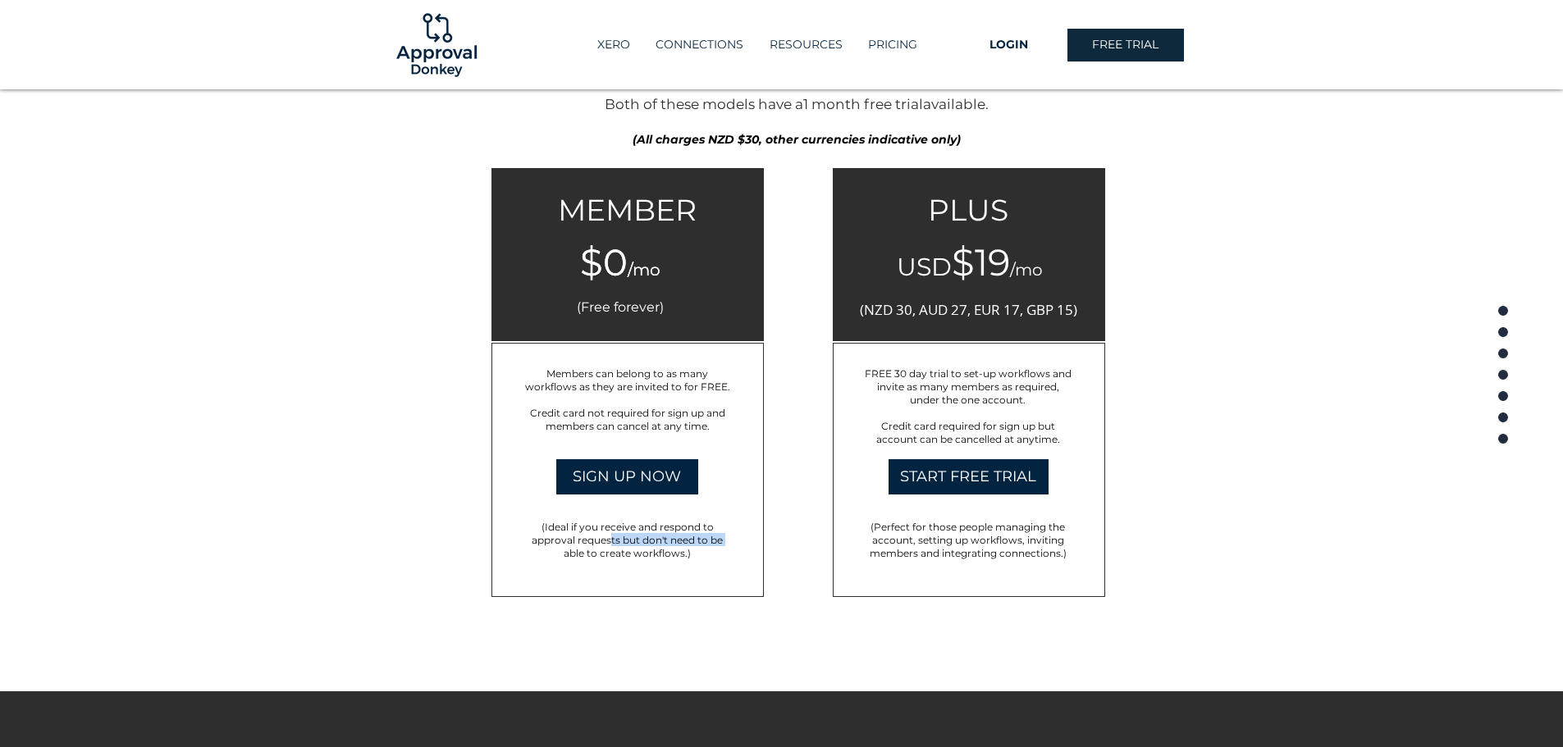
click at [626, 537] on span "(Ideal if you receive and respond to approval requests but don't need to be abl…" at bounding box center [627, 540] width 191 height 39
click at [636, 543] on span "(Ideal if you receive and respond to approval requests but don't need to be abl…" at bounding box center [627, 540] width 191 height 39
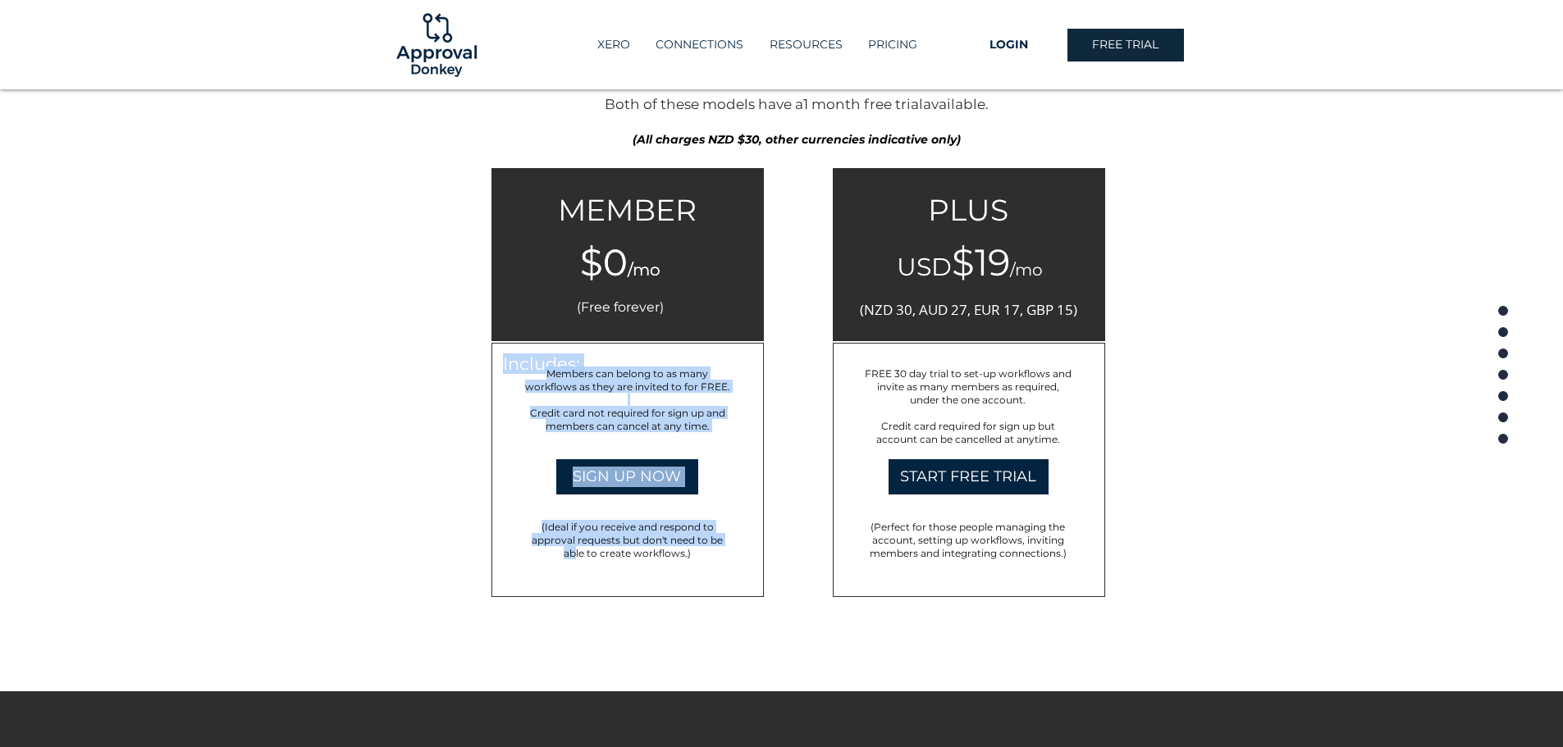
drag, startPoint x: 576, startPoint y: 555, endPoint x: 664, endPoint y: 560, distance: 87.9
click at [664, 560] on div "Includes: Members can belong to as many workflows as they are invited to for FR…" at bounding box center [627, 470] width 272 height 254
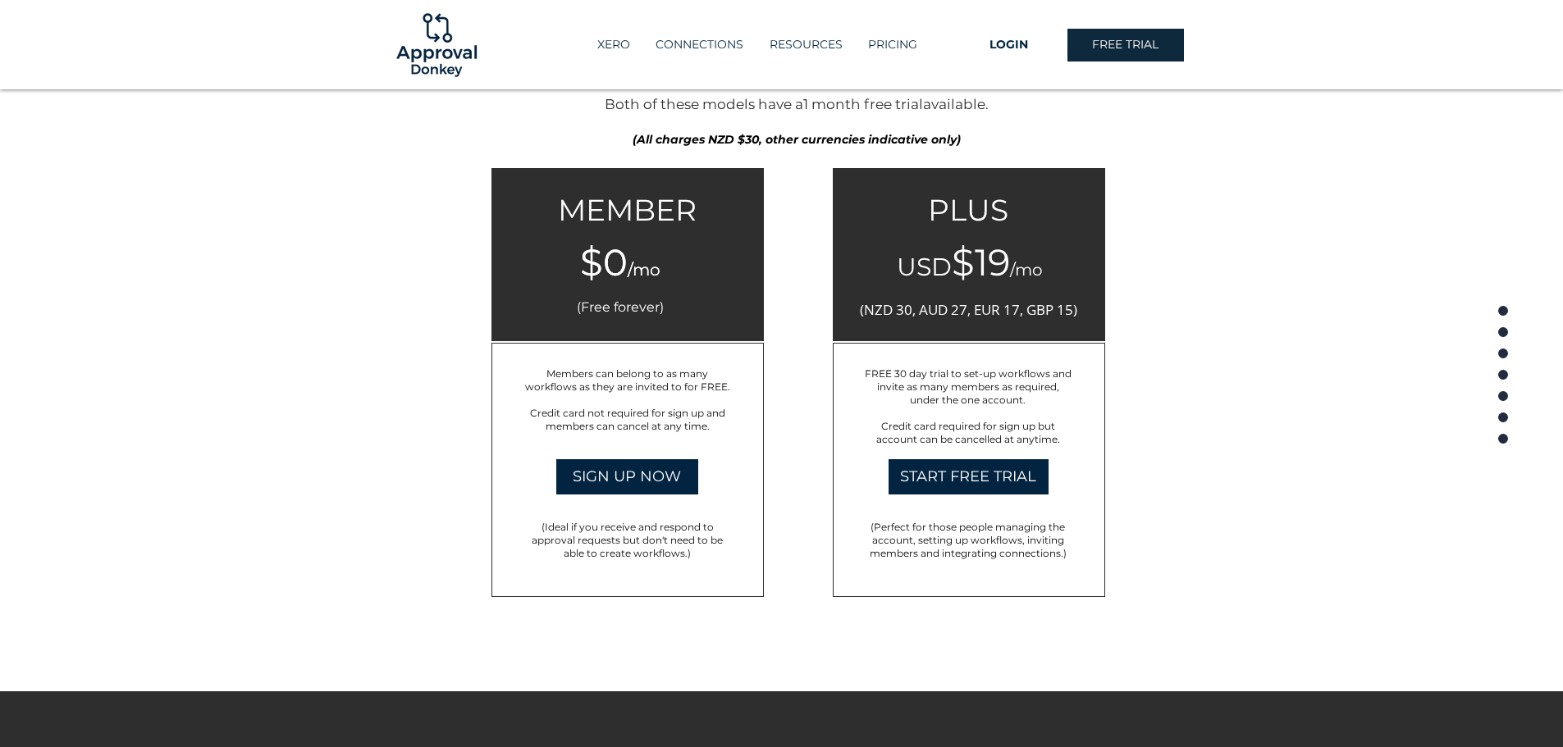
click at [670, 557] on span "(Ideal if you receive and respond to approval requests but don't need to be abl…" at bounding box center [627, 540] width 191 height 39
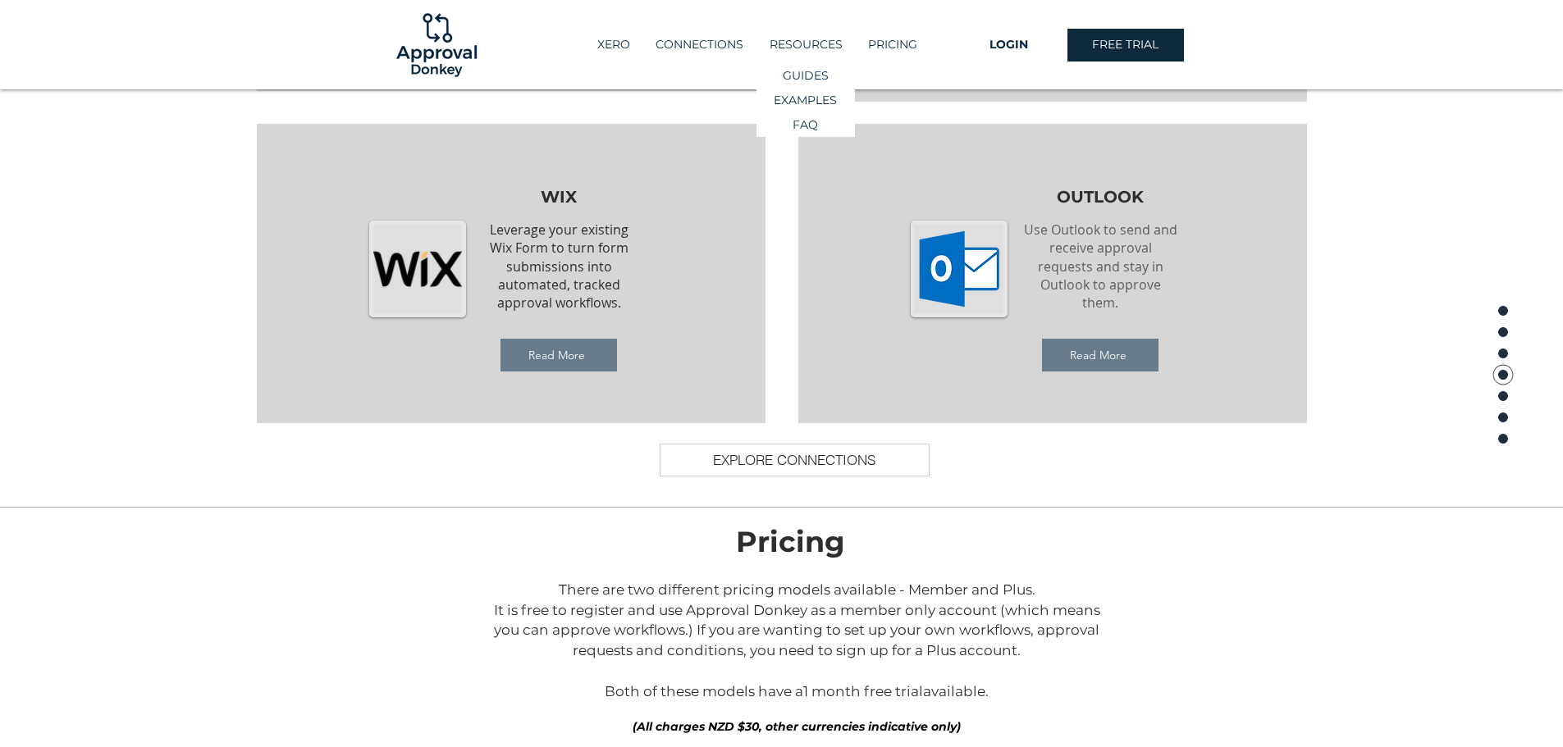
scroll to position [1742, 0]
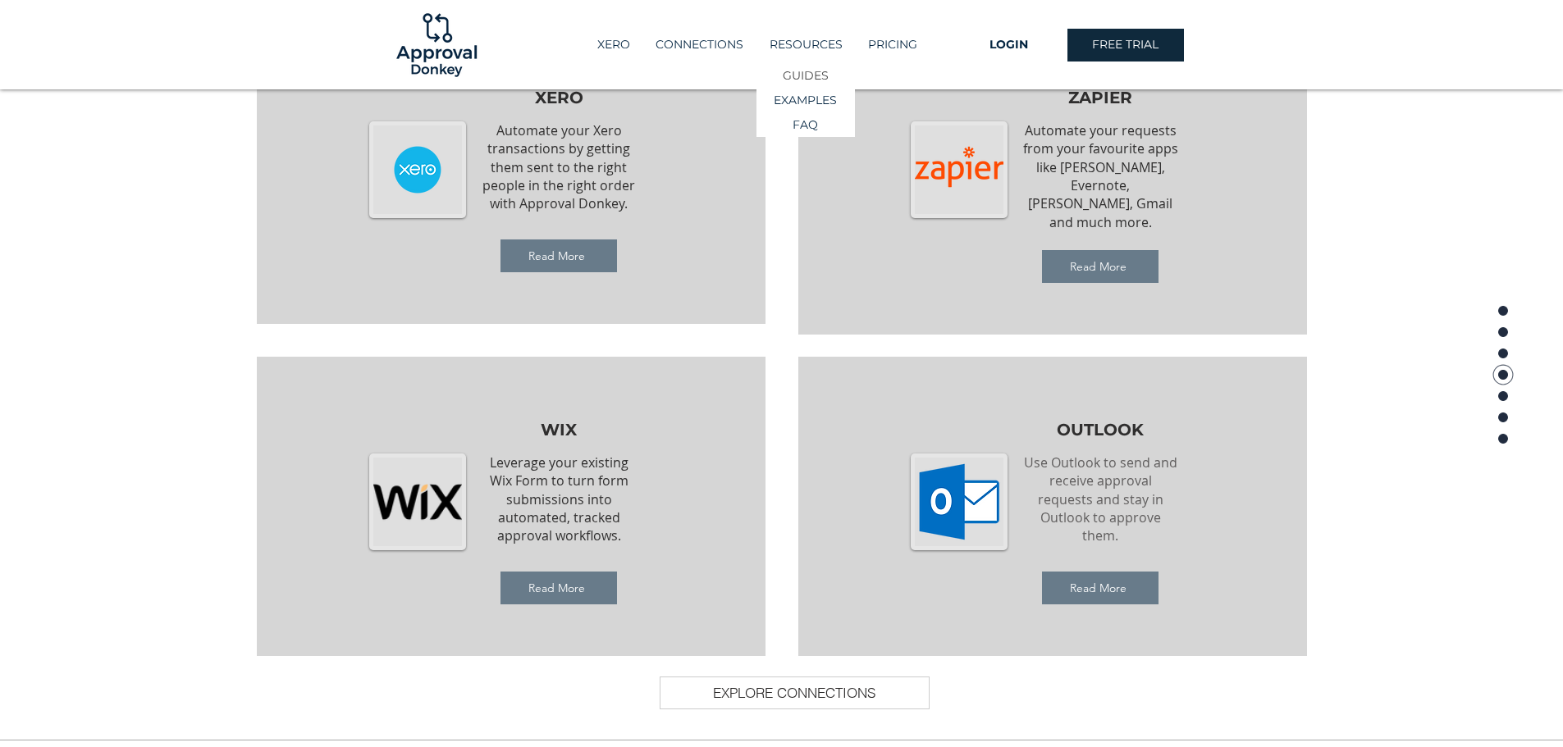
click at [818, 72] on p "GUIDES" at bounding box center [805, 76] width 57 height 24
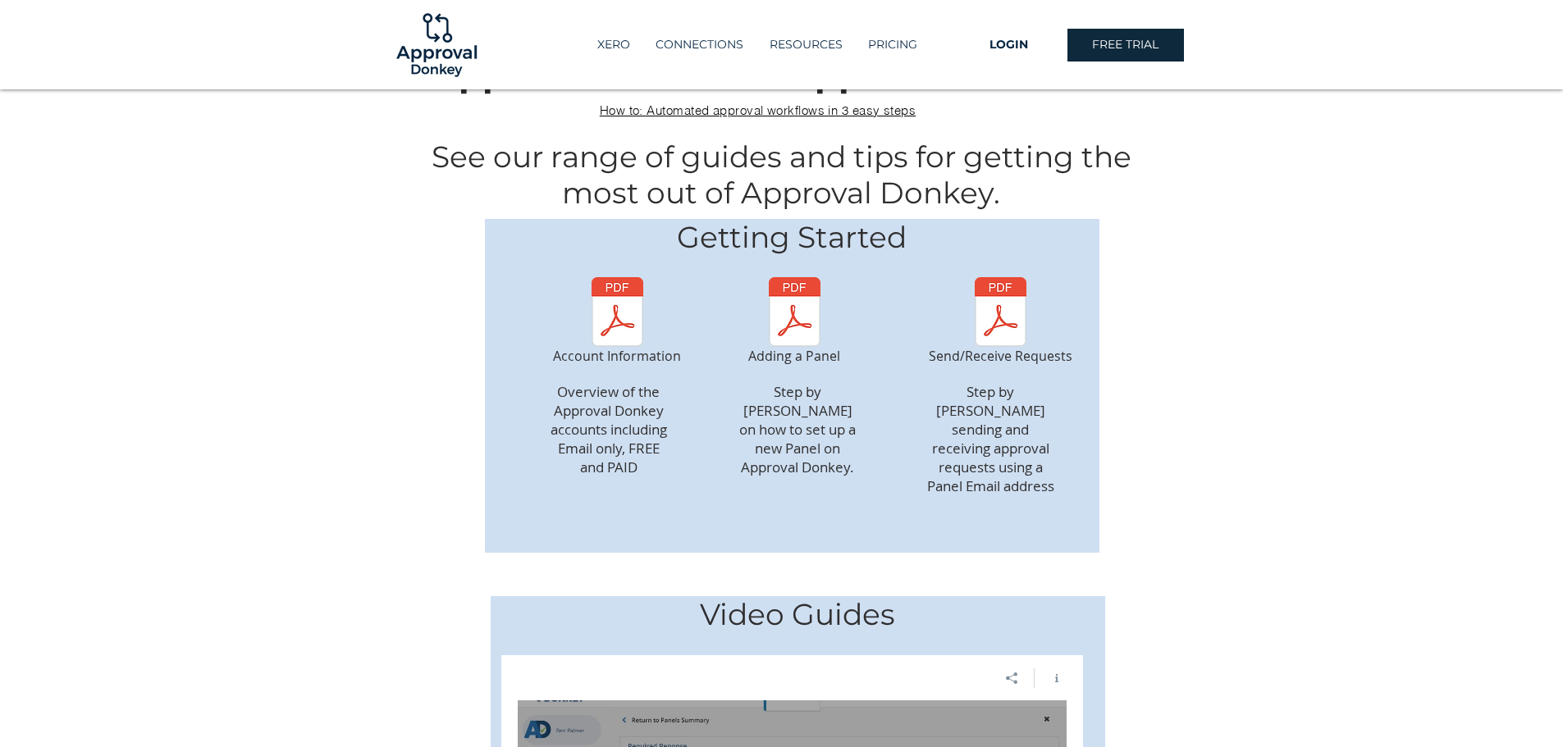
scroll to position [164, 0]
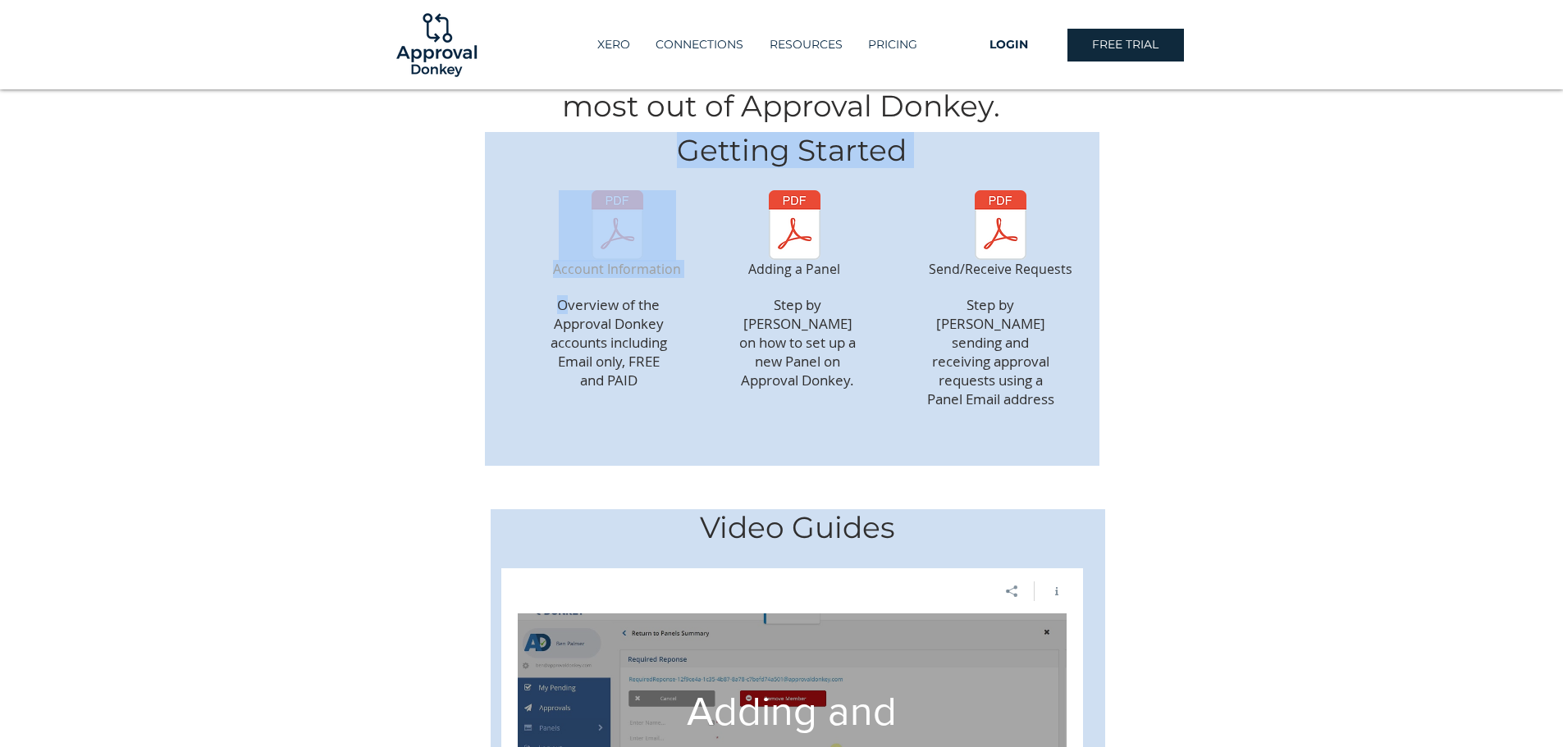
drag, startPoint x: 569, startPoint y: 299, endPoint x: 648, endPoint y: 244, distance: 97.2
click at [677, 293] on div "Getting Started Account Information Overview of the Approval Donkey accounts in…" at bounding box center [792, 299] width 615 height 334
click at [700, 355] on div "main content" at bounding box center [792, 299] width 615 height 334
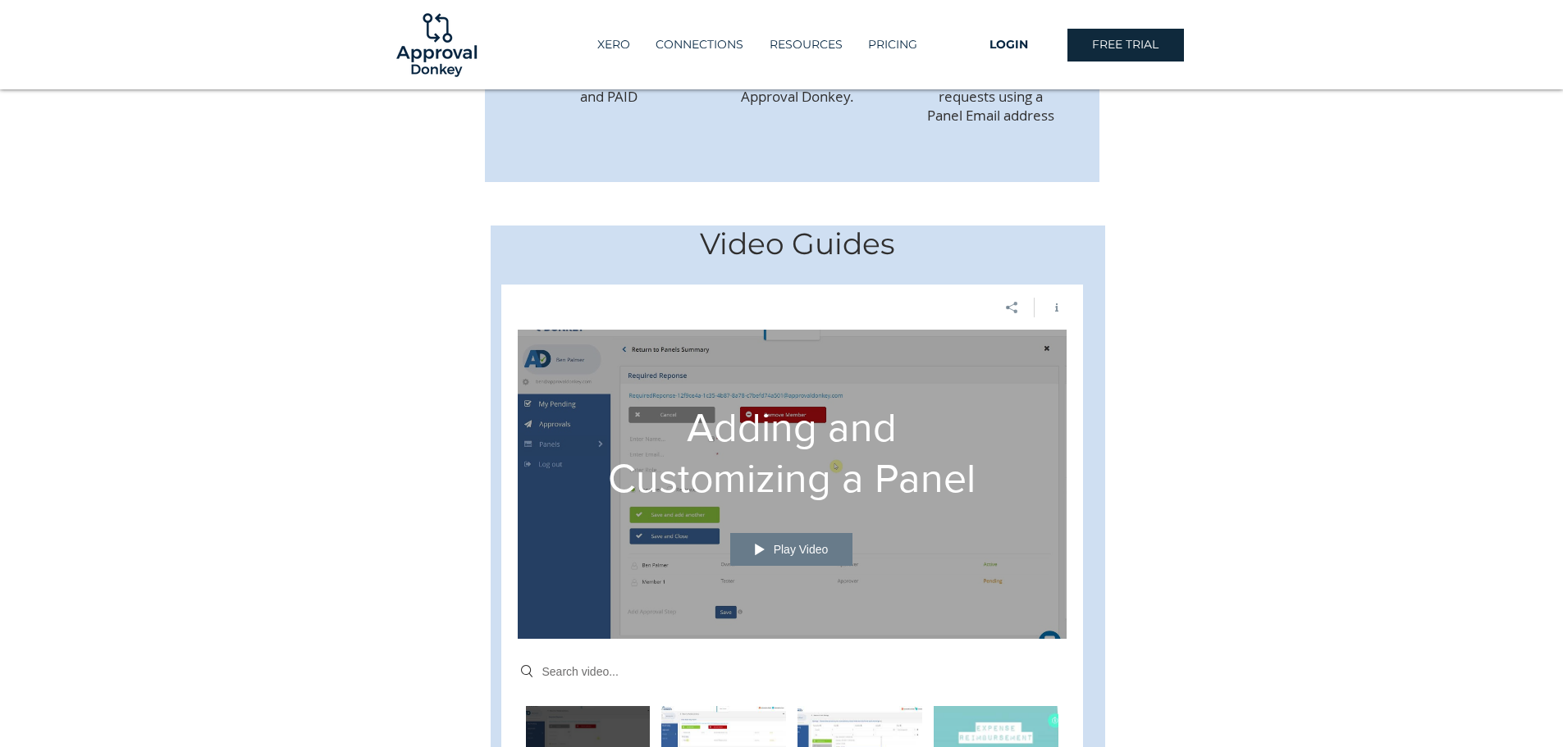
scroll to position [574, 0]
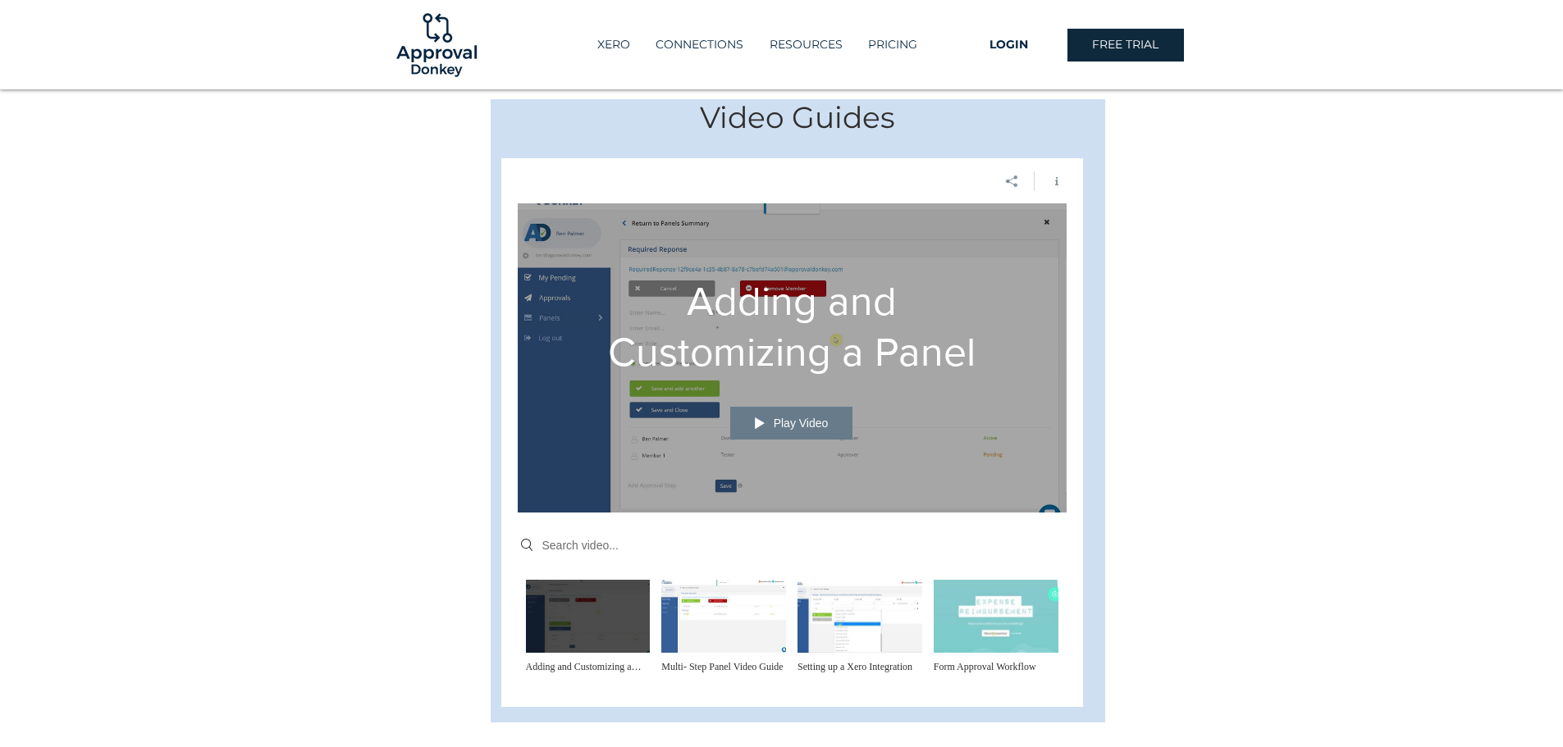
click at [757, 423] on div "Adding and Customizing a Panel Play Video" at bounding box center [792, 357] width 549 height 309
